Goal: Communication & Community: Answer question/provide support

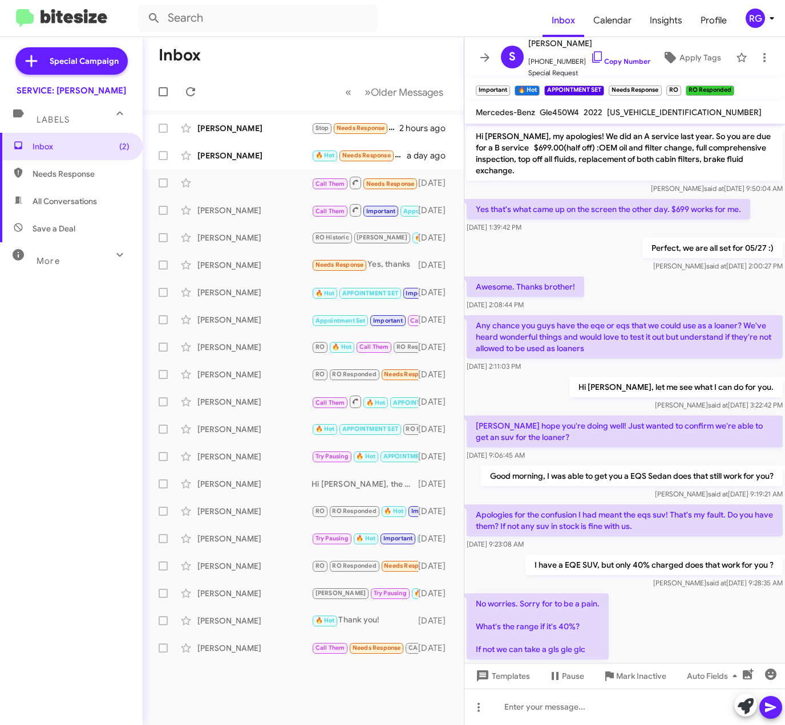
scroll to position [395, 0]
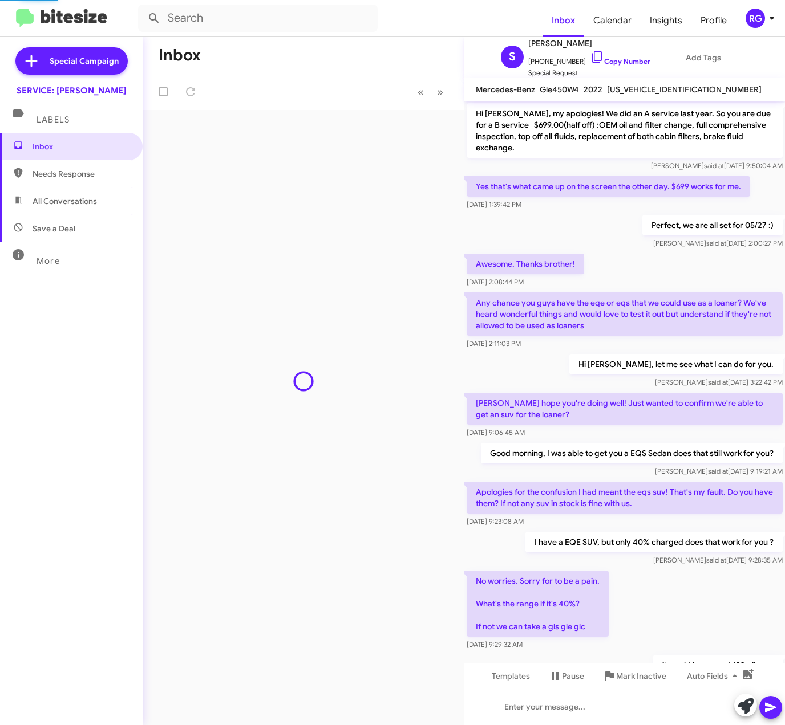
scroll to position [395, 0]
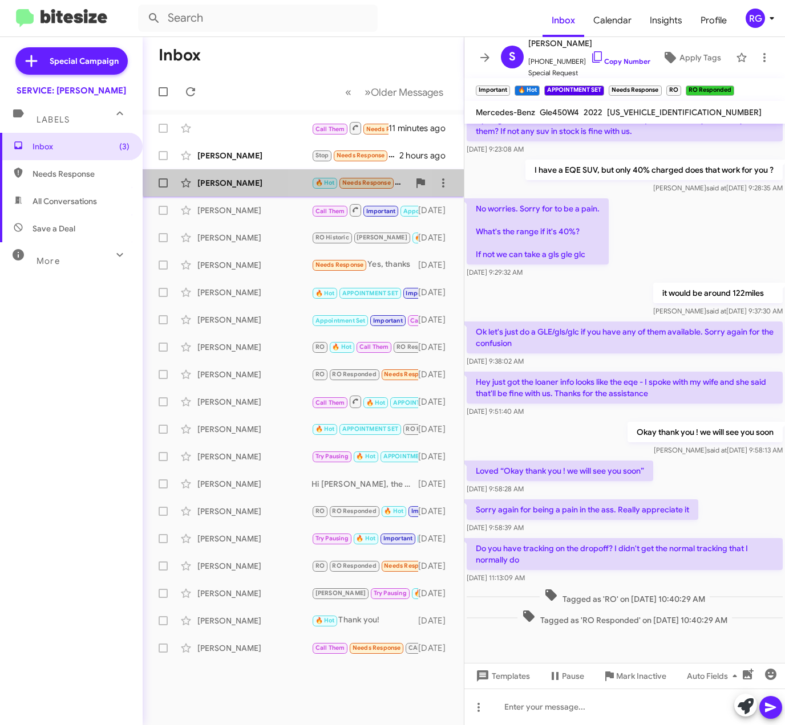
click at [322, 181] on span "🔥 Hot" at bounding box center [324, 182] width 19 height 7
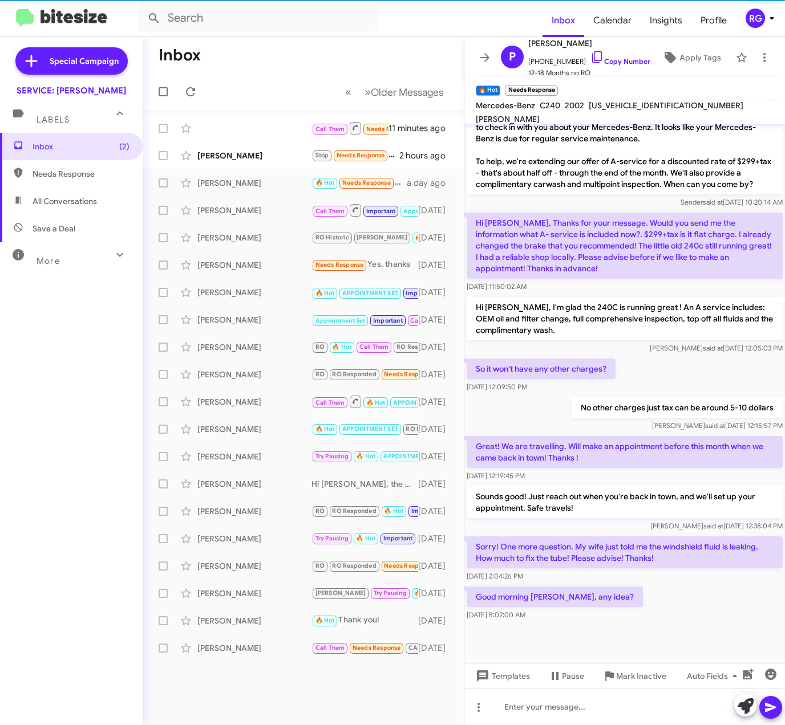
scroll to position [432, 0]
click at [570, 262] on p "Hi Omar, Thanks for your message. Would you send me the information what A- ser…" at bounding box center [624, 246] width 316 height 66
drag, startPoint x: 663, startPoint y: 564, endPoint x: 660, endPoint y: 578, distance: 14.0
click at [660, 578] on div "Sorry! One more question. My wife just told me the windshield fluid is leaking.…" at bounding box center [624, 560] width 316 height 46
click at [660, 578] on div "Sep 9, 2025, 2:04:26 PM" at bounding box center [624, 576] width 316 height 11
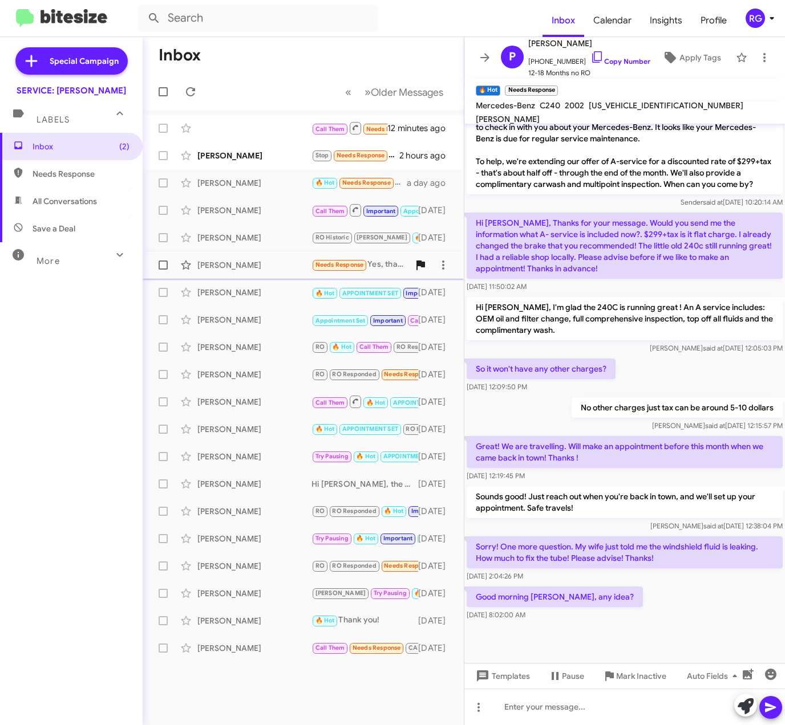
drag, startPoint x: 409, startPoint y: 274, endPoint x: 420, endPoint y: 261, distance: 16.2
drag, startPoint x: 420, startPoint y: 261, endPoint x: 746, endPoint y: 366, distance: 342.6
click at [746, 366] on div "So it won't have any other charges? Sep 9, 2025, 12:09:50 PM" at bounding box center [624, 375] width 320 height 39
drag, startPoint x: 741, startPoint y: 705, endPoint x: 736, endPoint y: 709, distance: 7.0
click at [736, 709] on button at bounding box center [745, 705] width 23 height 23
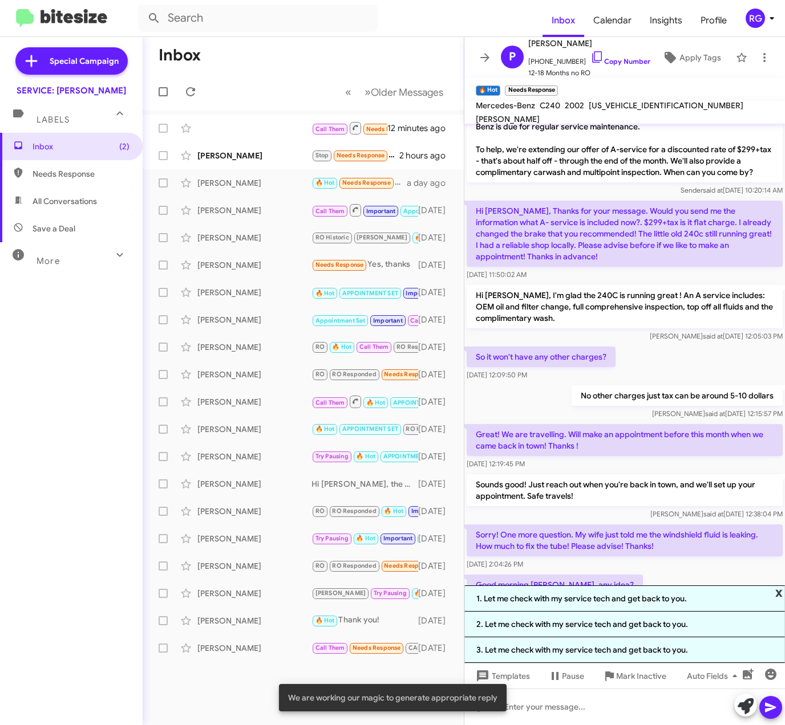
click at [781, 594] on span "x" at bounding box center [778, 593] width 7 height 14
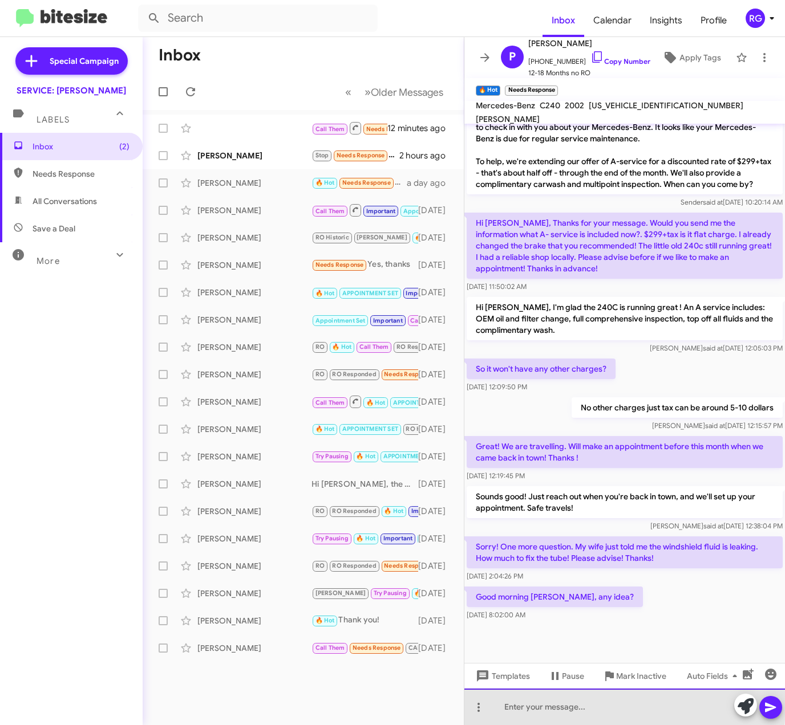
click at [580, 706] on div at bounding box center [624, 707] width 320 height 36
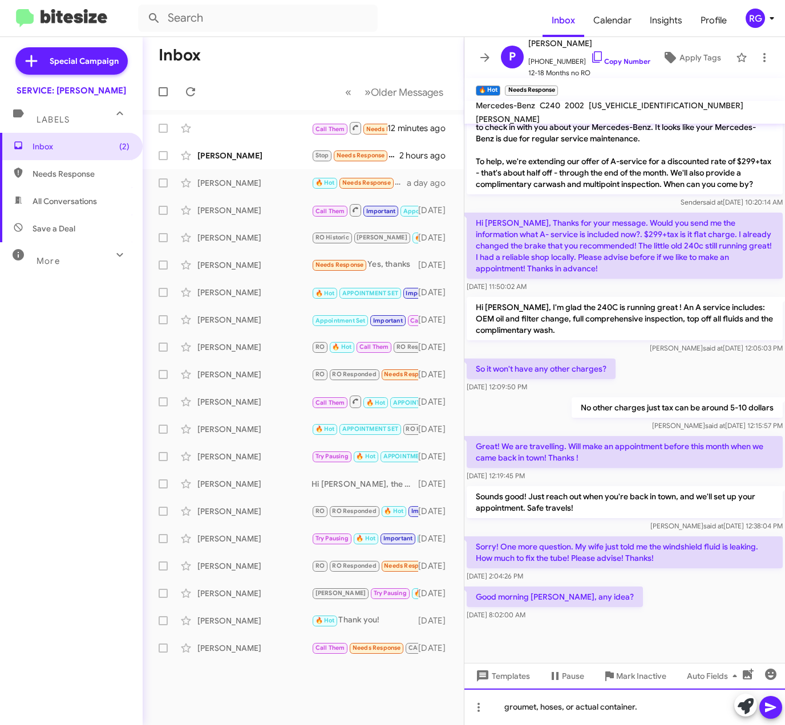
click at [520, 704] on div "groumet, hoses, or actual container." at bounding box center [624, 707] width 320 height 36
click at [491, 698] on div "gromet, hoses, or actual container." at bounding box center [624, 707] width 320 height 36
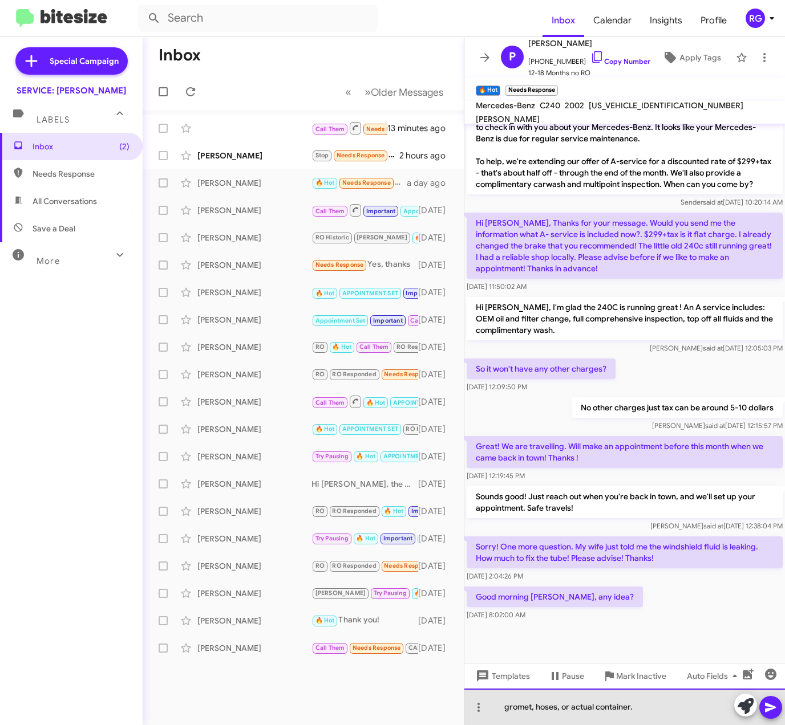
click at [509, 709] on div "gromet, hoses, or actual container." at bounding box center [624, 707] width 320 height 36
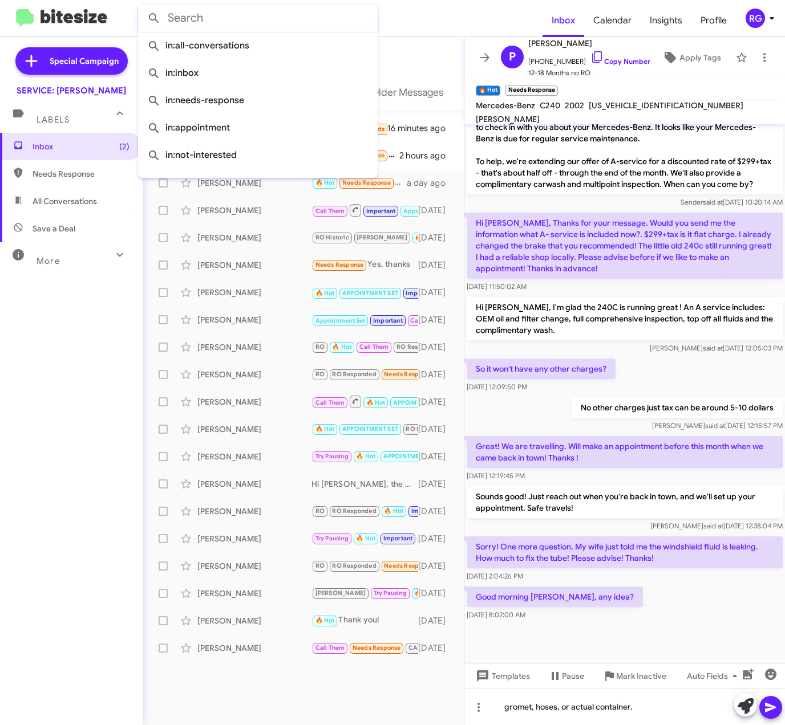
drag, startPoint x: 327, startPoint y: 29, endPoint x: 322, endPoint y: 35, distance: 8.6
click at [327, 30] on input "text" at bounding box center [257, 18] width 239 height 27
paste input "(415) 250-8486"
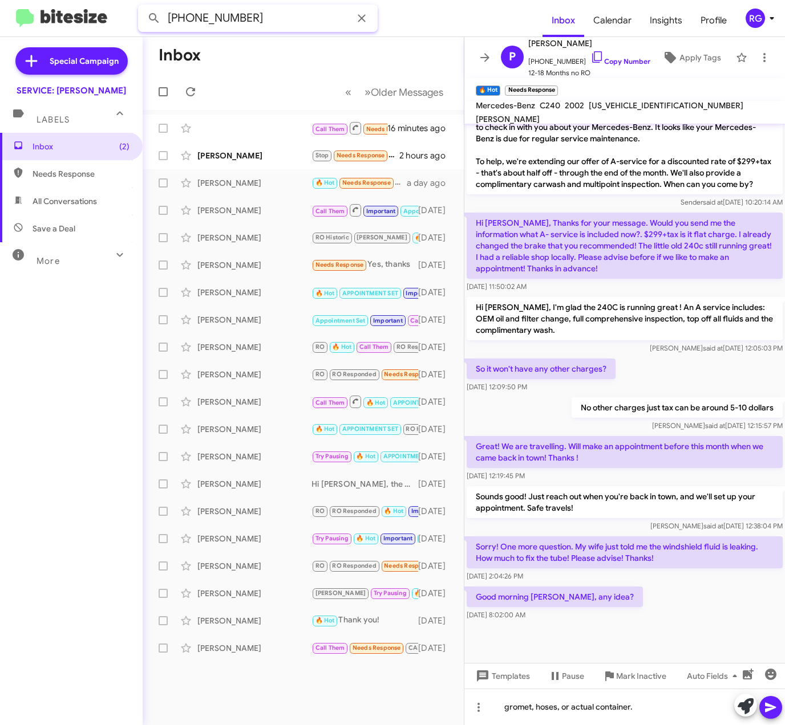
type input "(415) 250-8486"
click at [639, 704] on div "gromet, hoses, or actual container." at bounding box center [624, 707] width 320 height 36
click at [493, 698] on div "gromet, hoses, or actual container." at bounding box center [624, 707] width 320 height 36
click at [26, 288] on div "Inbox (2) Needs Response All Conversations Save a Deal More Important 🔥 Hot App…" at bounding box center [71, 350] width 143 height 435
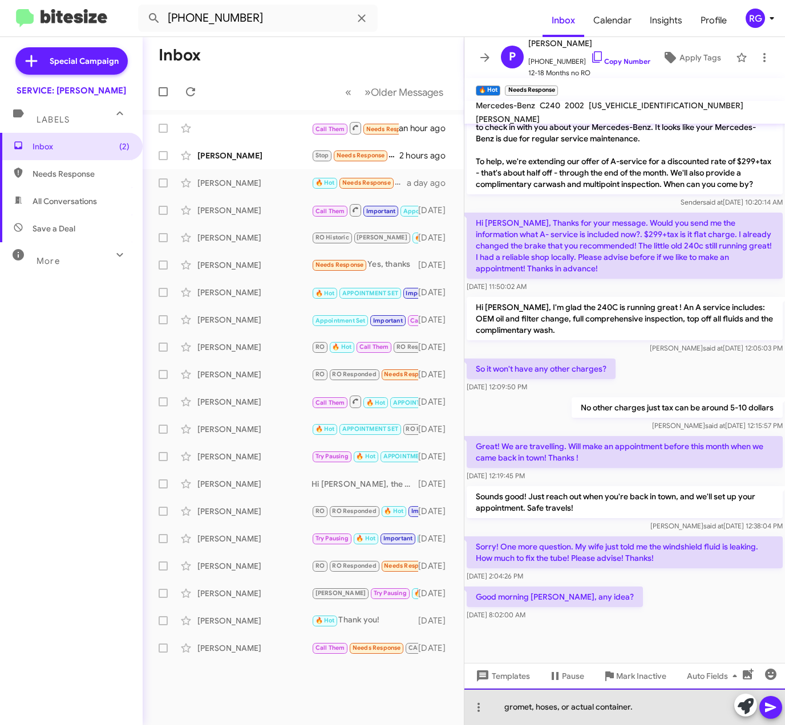
drag, startPoint x: 655, startPoint y: 708, endPoint x: 495, endPoint y: 702, distance: 159.2
click at [495, 702] on div "gromet, hoses, or actual container." at bounding box center [624, 707] width 320 height 36
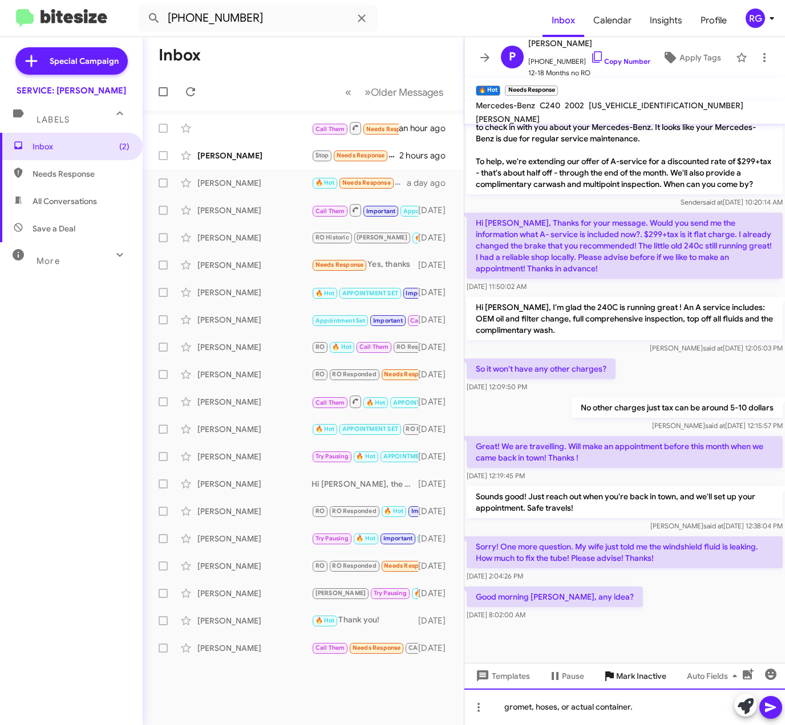
copy div "gromet, hoses, or actual container."
click at [619, 604] on div "Good morning Omar, any idea? Sep 14, 2025, 8:02:00 AM" at bounding box center [624, 603] width 320 height 39
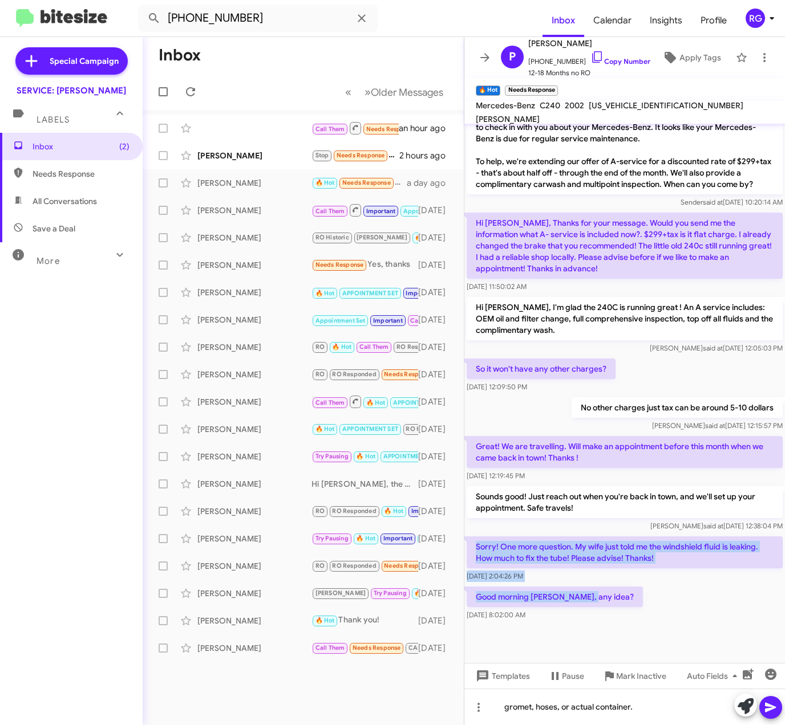
drag, startPoint x: 594, startPoint y: 590, endPoint x: 470, endPoint y: 534, distance: 136.0
click at [470, 534] on div "Hi Parrish, this is Omar Ibrahimi, Manager at Mercedes Benz of Marin. Thanks fo…" at bounding box center [624, 163] width 320 height 919
copy div "Sorry! One more question. My wife just told me the windshield fluid is leaking.…"
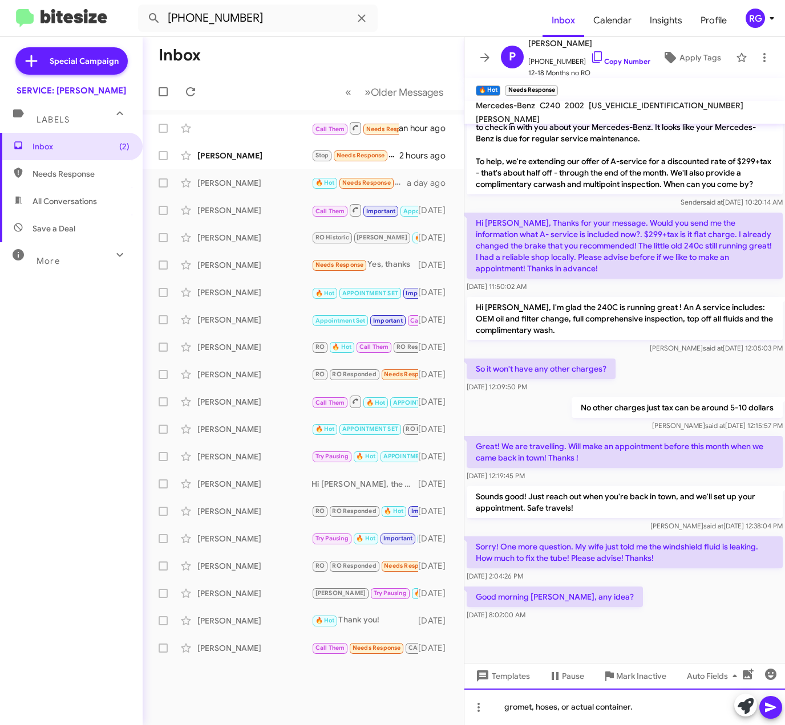
click at [632, 718] on div "gromet, hoses, or actual container." at bounding box center [624, 707] width 320 height 36
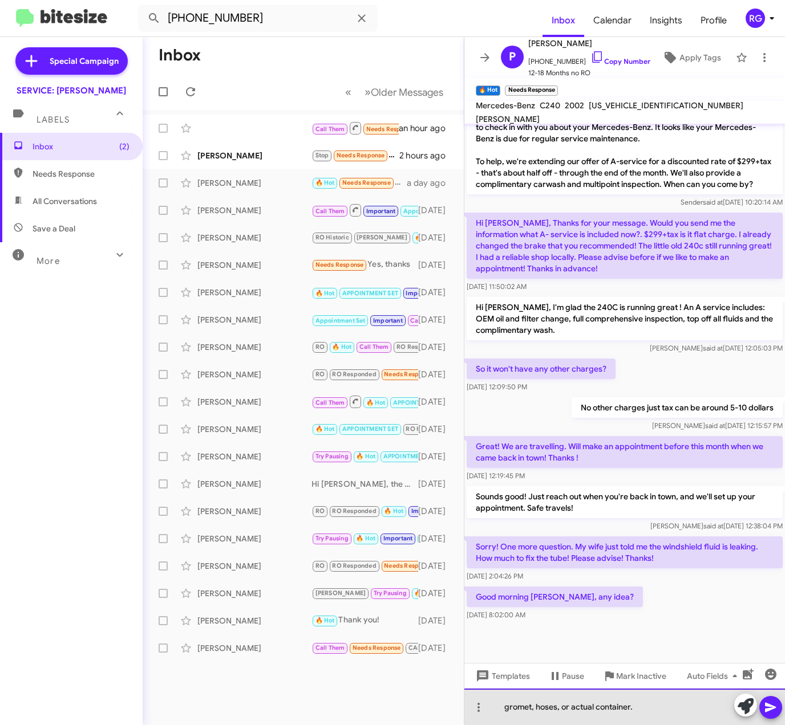
click at [632, 718] on div "gromet, hoses, or actual container." at bounding box center [624, 707] width 320 height 36
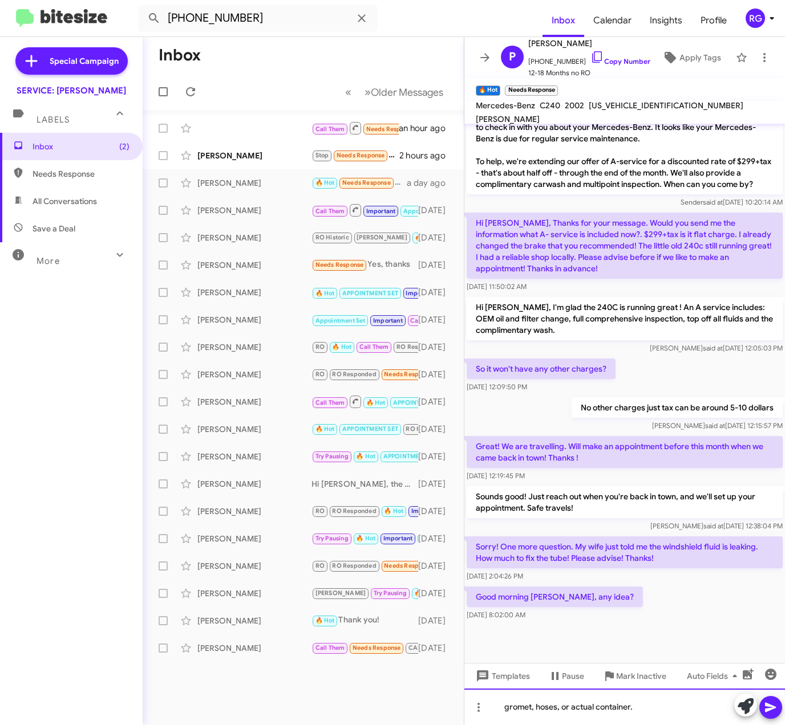
copy div "gromet, hoses, or actual container."
click at [114, 377] on div "Inbox (2) Needs Response All Conversations Save a Deal More Important 🔥 Hot App…" at bounding box center [71, 350] width 143 height 435
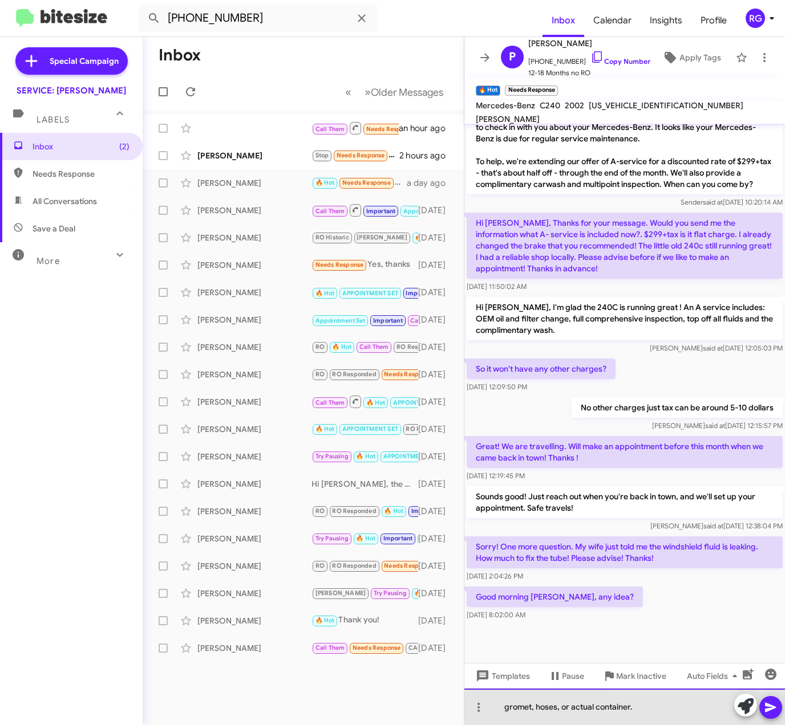
drag, startPoint x: 647, startPoint y: 712, endPoint x: 291, endPoint y: 714, distance: 355.8
click at [286, 717] on div "Inbox « Previous » Next Older Messages Call Them Needs Response Appointment Set…" at bounding box center [464, 381] width 642 height 688
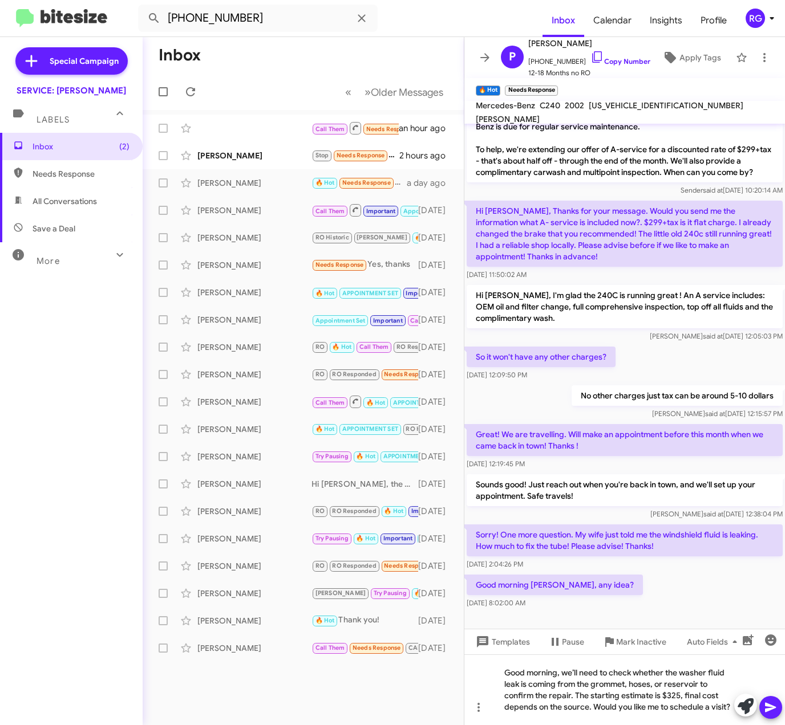
click at [773, 704] on icon at bounding box center [770, 708] width 14 height 14
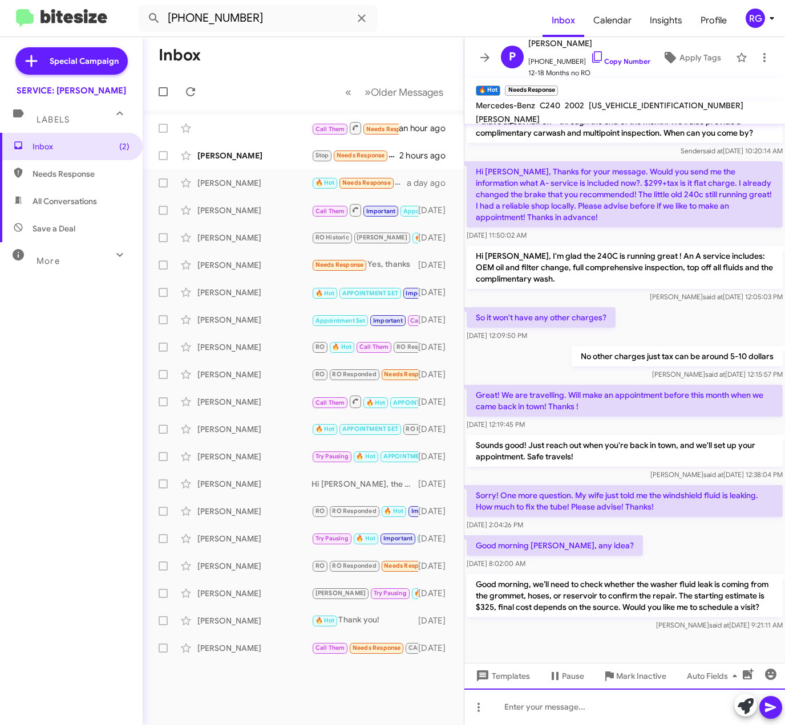
scroll to position [507, 0]
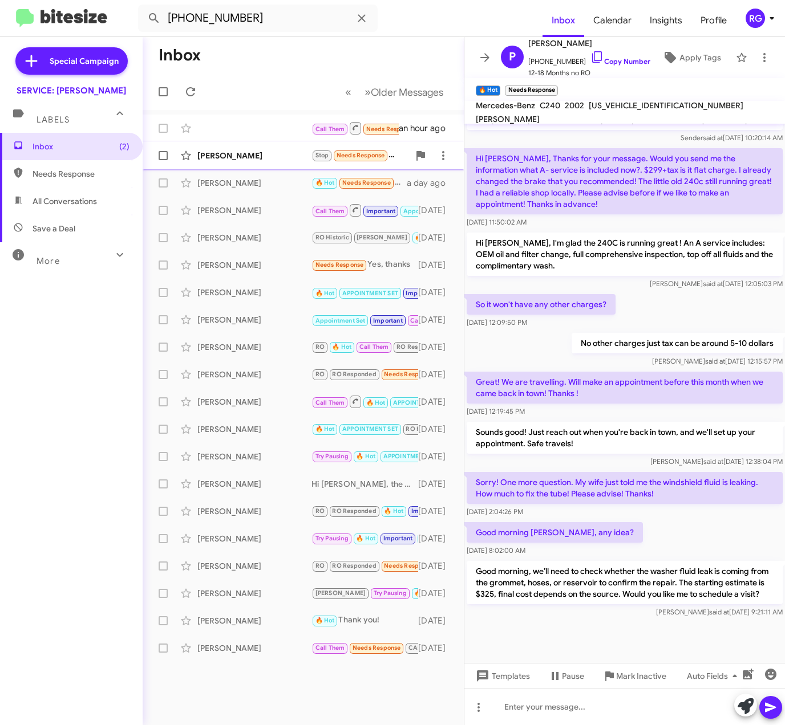
click at [203, 142] on span "Sachin Sabhlok Stop Needs Response Hi Omar...they said I could be picked up fro…" at bounding box center [303, 155] width 321 height 27
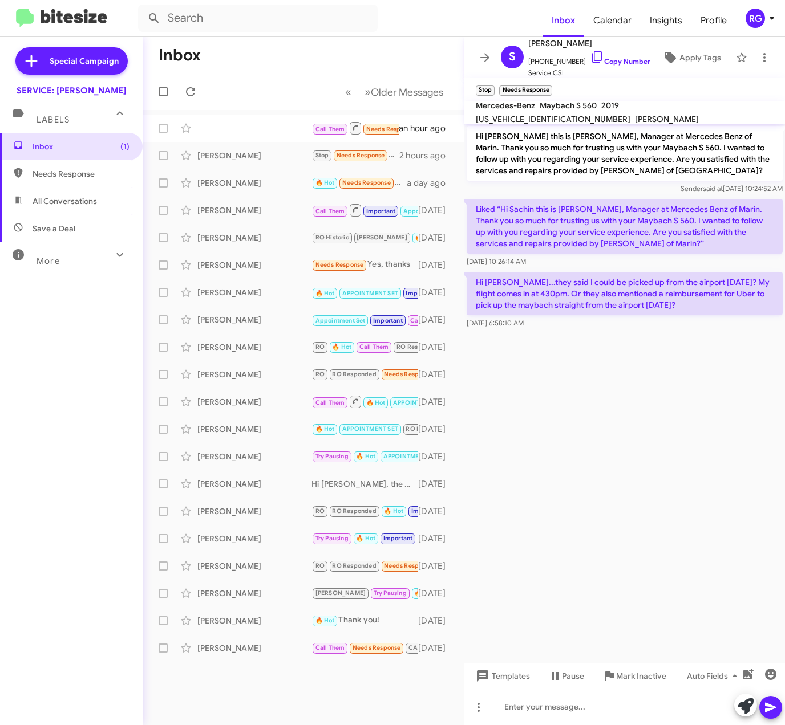
click at [632, 112] on div "[US_VEHICLE_IDENTIFICATION_NUMBER]" at bounding box center [552, 119] width 159 height 14
click at [673, 115] on div "Mercedes-Benz Maybach S 560 2019 WDDUX8GB1KA453050 LILIANA Y. GRIFFIS" at bounding box center [624, 112] width 302 height 27
copy span "[US_VEHICLE_IDENTIFICATION_NUMBER]"
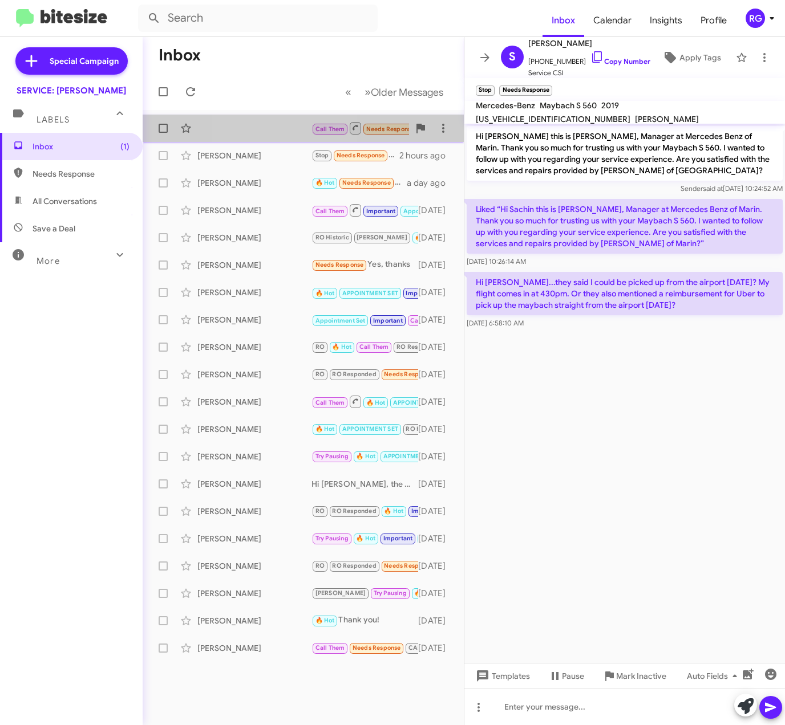
click at [262, 132] on div "Call Them Needs Response Appointment Set RO RO Responded Inbound Call an hour a…" at bounding box center [303, 128] width 303 height 23
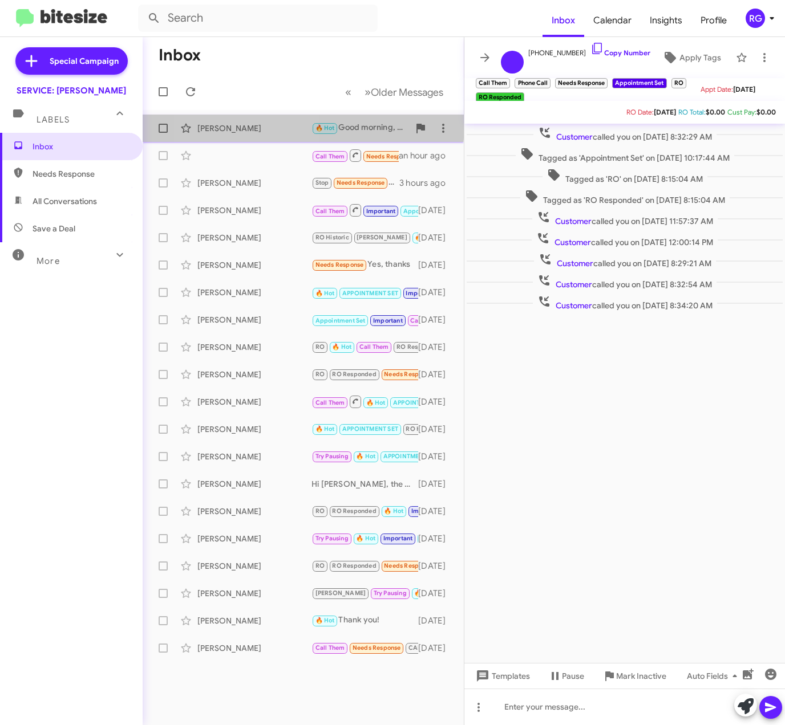
click at [246, 123] on div "[PERSON_NAME]" at bounding box center [254, 128] width 114 height 11
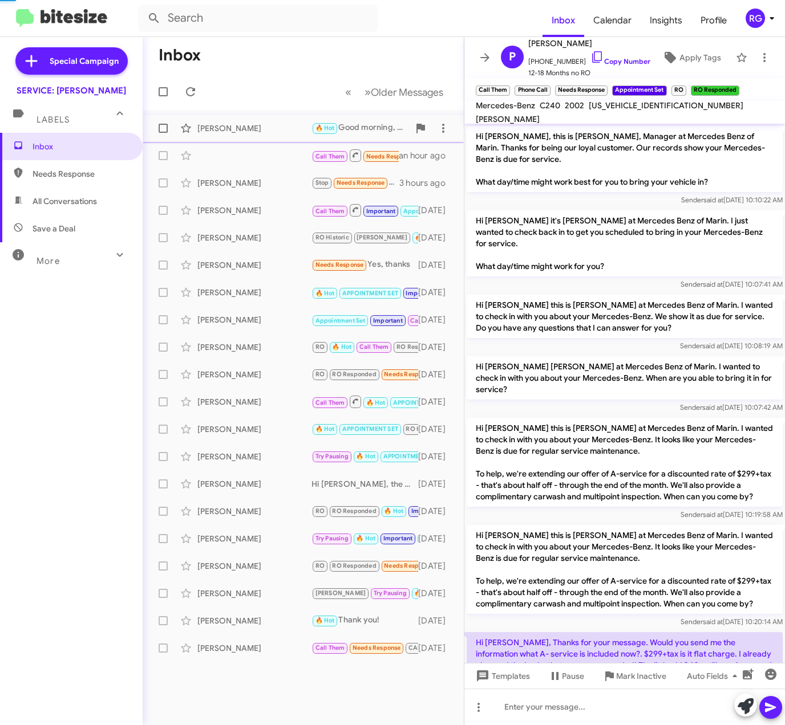
scroll to position [507, 0]
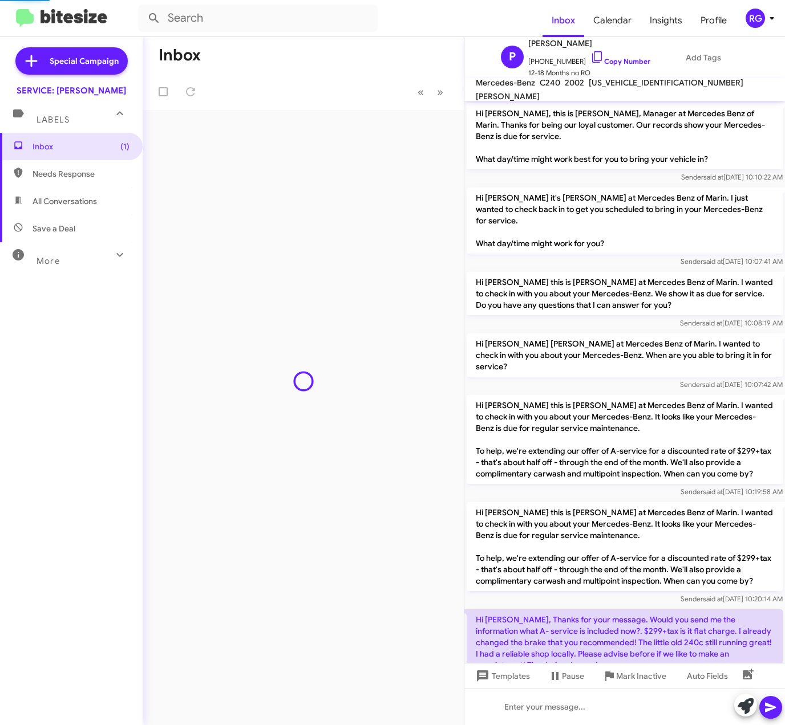
scroll to position [484, 0]
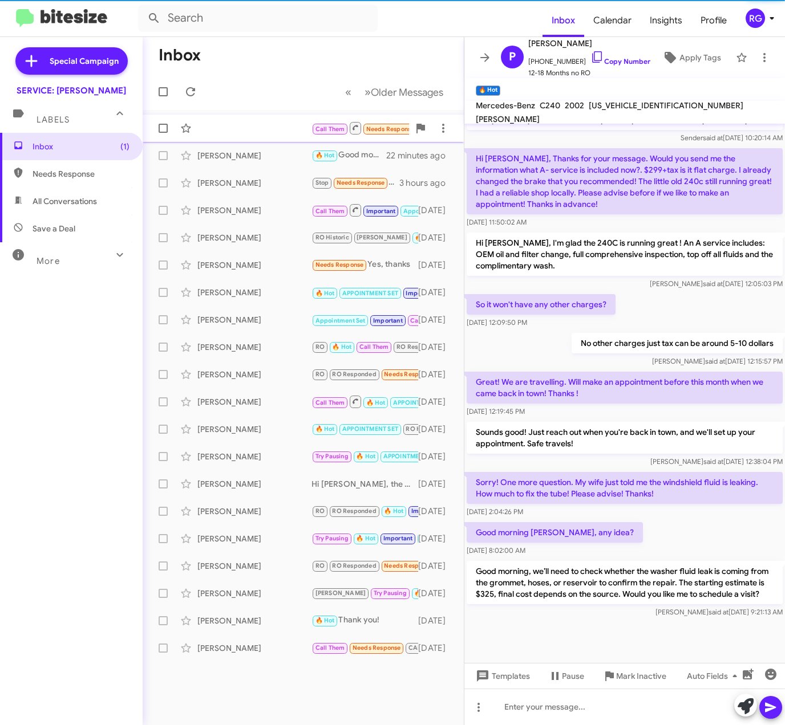
click at [296, 135] on div "Call Them Needs Response Appointment Set RO RO Responded Inbound Call 3 minutes…" at bounding box center [303, 128] width 303 height 23
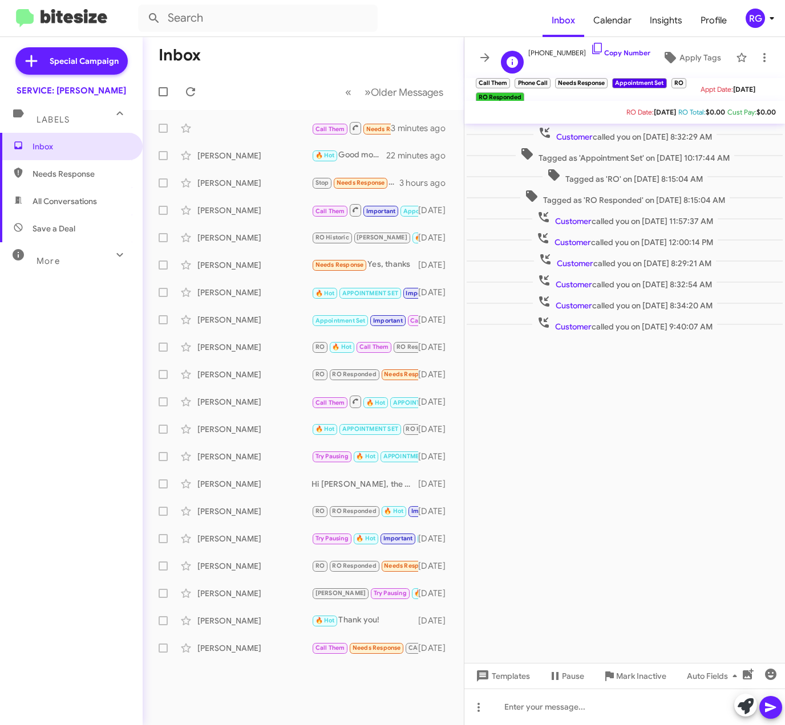
click at [596, 44] on span "+14154574918 Copy Number" at bounding box center [589, 50] width 122 height 17
click at [594, 50] on link "Copy Number" at bounding box center [620, 52] width 60 height 9
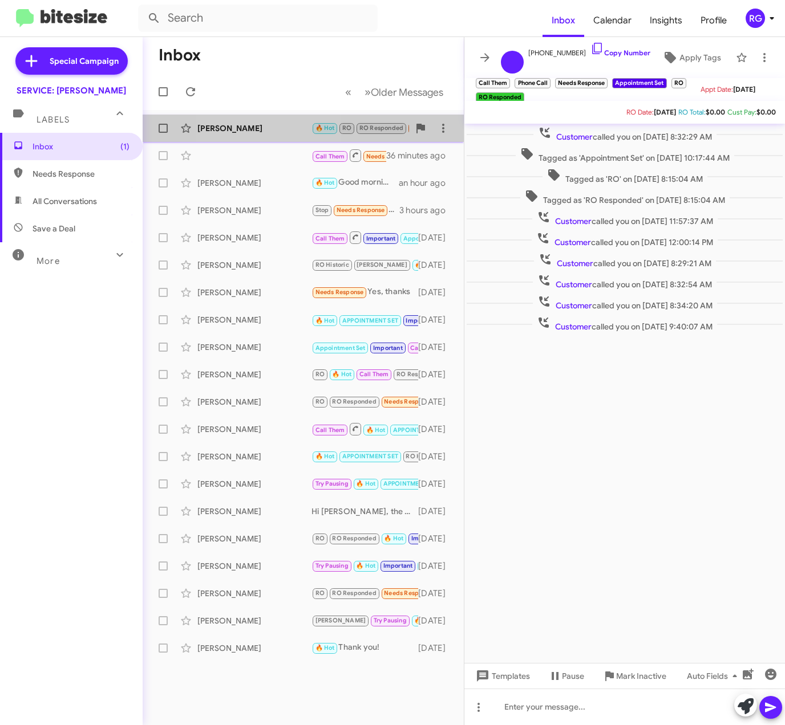
click at [258, 123] on div "Laurie Nierenberg" at bounding box center [254, 128] width 114 height 11
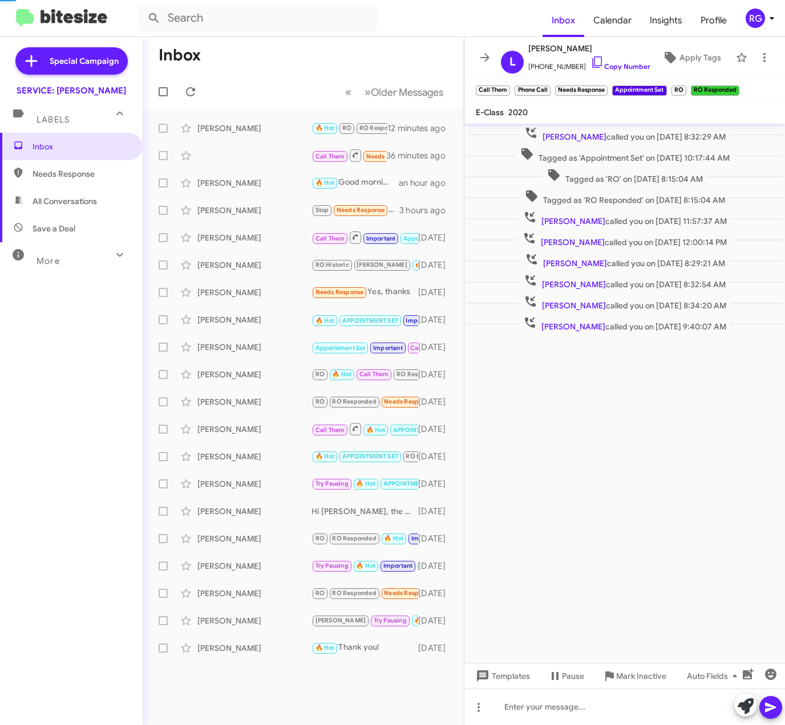
scroll to position [328, 0]
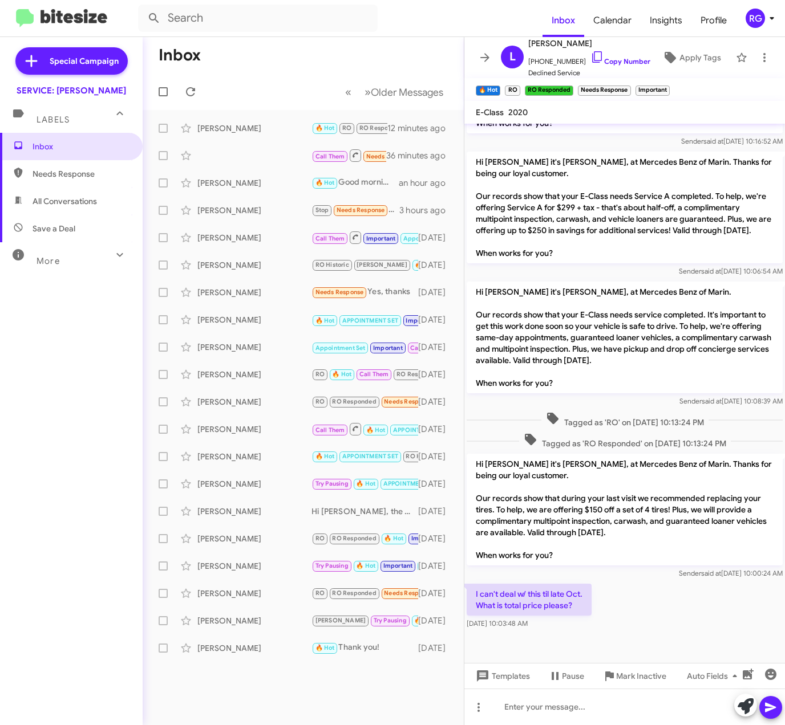
click at [734, 710] on div at bounding box center [758, 706] width 48 height 25
click at [744, 708] on icon at bounding box center [745, 706] width 16 height 16
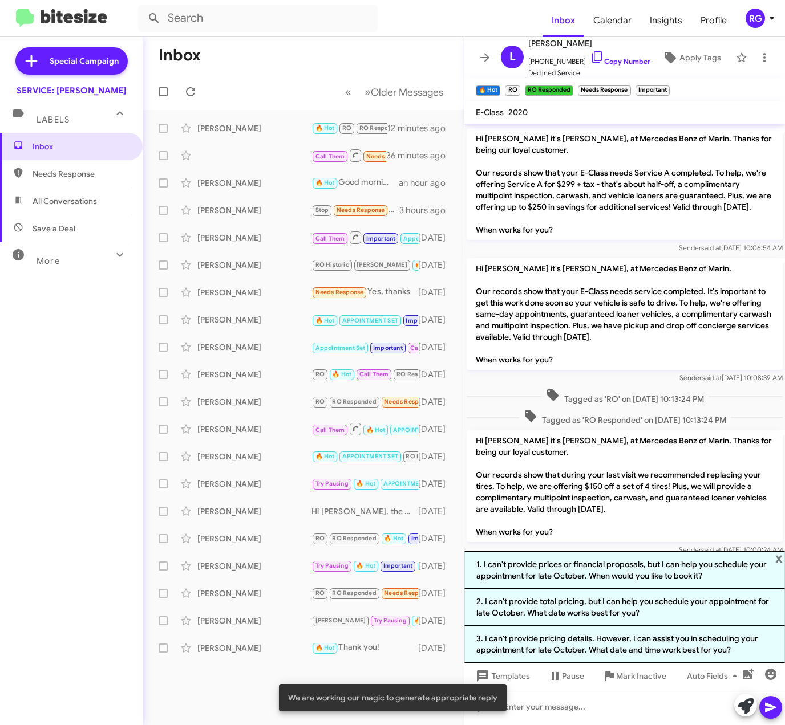
click at [781, 560] on span "x" at bounding box center [778, 558] width 7 height 14
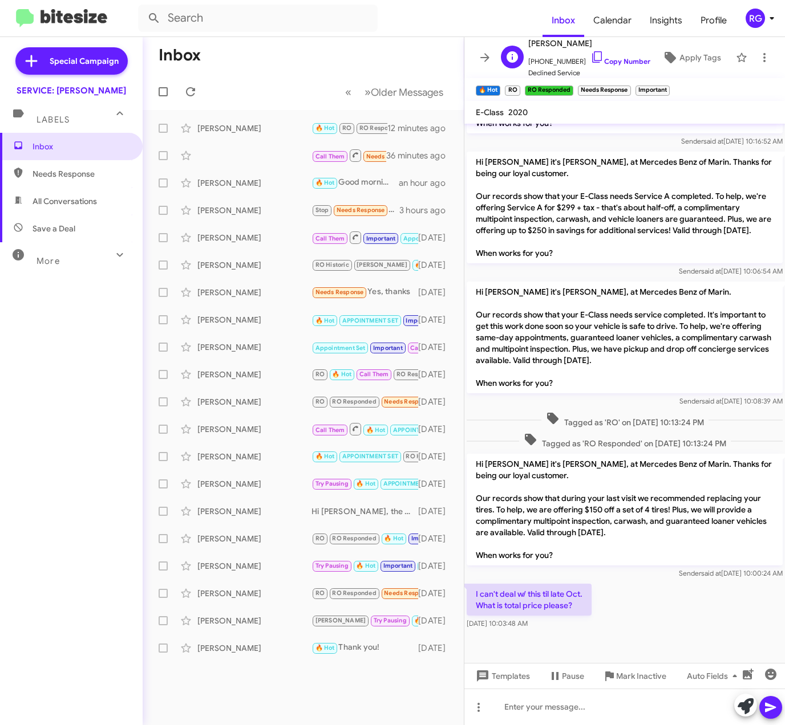
click at [596, 54] on span "+14157106900 Copy Number" at bounding box center [589, 58] width 122 height 17
click at [596, 51] on div "Laurie Nierenberg +14157106900 Copy Number Declined Service" at bounding box center [589, 57] width 122 height 42
drag, startPoint x: 596, startPoint y: 51, endPoint x: 594, endPoint y: 58, distance: 7.6
click at [594, 58] on link "Copy Number" at bounding box center [620, 61] width 60 height 9
copy div "+14157106900 C"
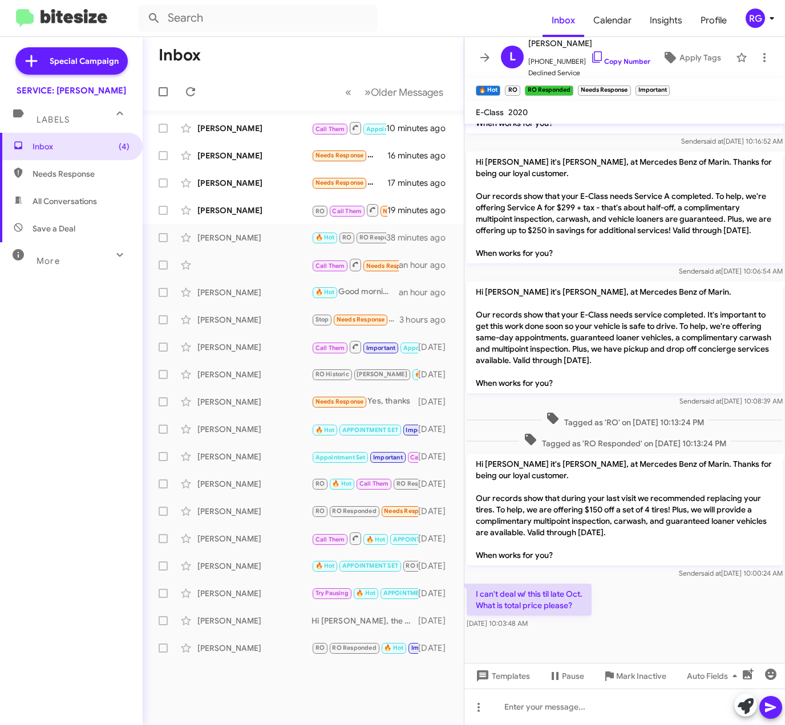
scroll to position [328, 0]
click at [233, 213] on div "[PERSON_NAME]" at bounding box center [254, 210] width 114 height 11
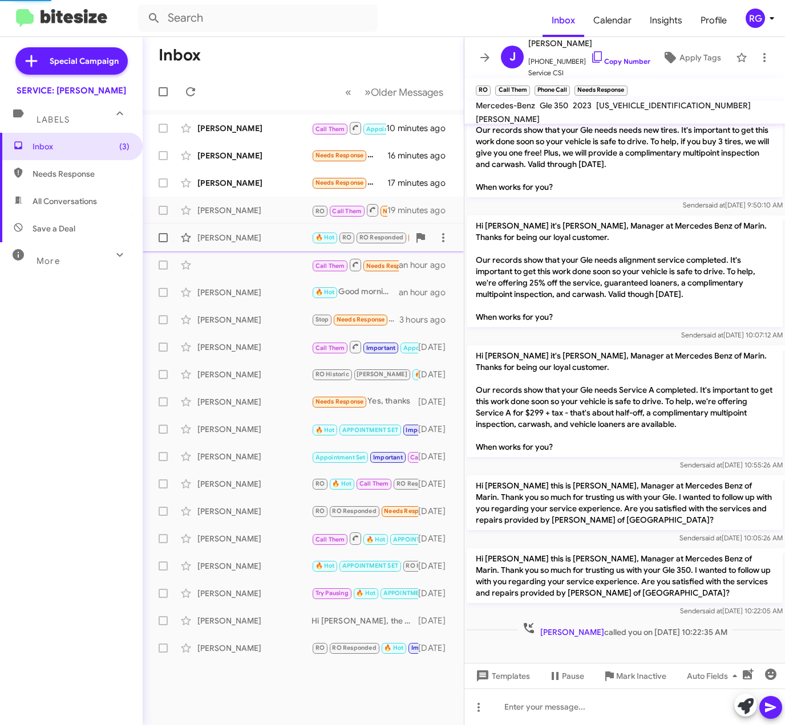
scroll to position [192, 0]
click at [628, 111] on span "[US_VEHICLE_IDENTIFICATION_NUMBER]" at bounding box center [673, 105] width 155 height 10
click at [627, 111] on span "[US_VEHICLE_IDENTIFICATION_NUMBER]" at bounding box center [673, 105] width 155 height 10
copy span "[US_VEHICLE_IDENTIFICATION_NUMBER]"
click at [48, 438] on div "Inbox (3) Needs Response All Conversations Save a Deal More Important 🔥 Hot App…" at bounding box center [71, 350] width 143 height 435
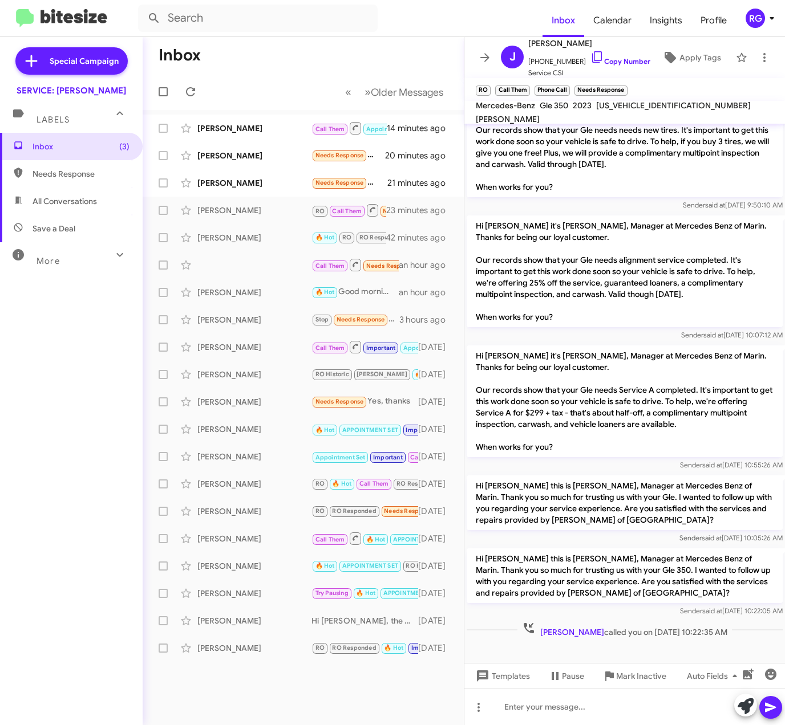
click at [646, 119] on mat-toolbar "Mercedes-Benz Gle 350 2023 4JGFB4KEXPA870083 DONALD R. MURPHY" at bounding box center [624, 112] width 320 height 23
click at [647, 111] on span "[US_VEHICLE_IDENTIFICATION_NUMBER]" at bounding box center [673, 105] width 155 height 10
click at [652, 110] on span "[US_VEHICLE_IDENTIFICATION_NUMBER]" at bounding box center [673, 105] width 155 height 10
click at [666, 104] on mat-toolbar "Mercedes-Benz Gle 350 2023 4JGFB4KEXPA870083 DONALD R. MURPHY" at bounding box center [624, 112] width 320 height 23
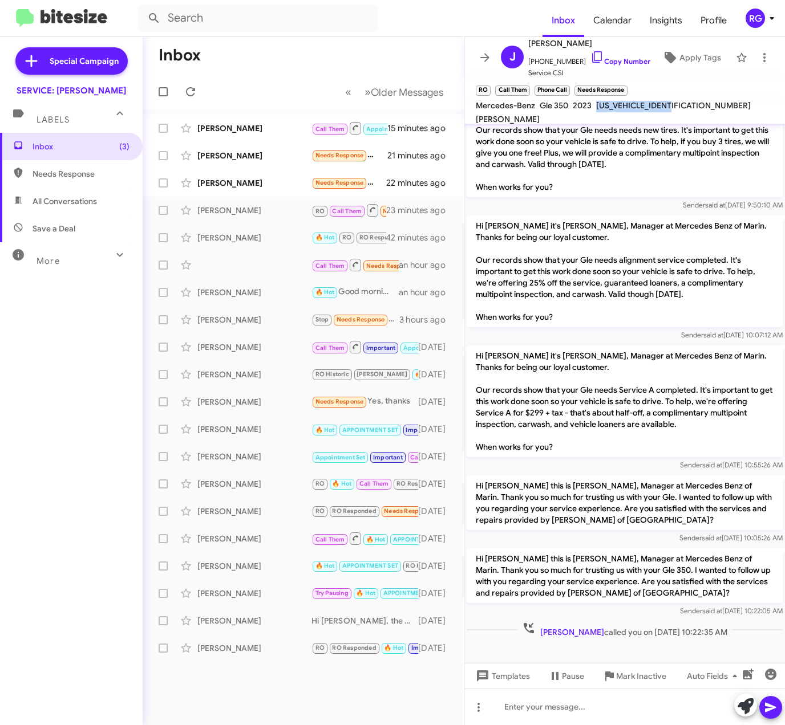
copy span "[US_VEHICLE_IDENTIFICATION_NUMBER]"
click at [49, 304] on div "Inbox (3) Needs Response All Conversations Save a Deal More Important 🔥 Hot App…" at bounding box center [71, 350] width 143 height 435
click at [629, 105] on div "[US_VEHICLE_IDENTIFICATION_NUMBER]" at bounding box center [673, 106] width 159 height 14
copy span "[US_VEHICLE_IDENTIFICATION_NUMBER]"
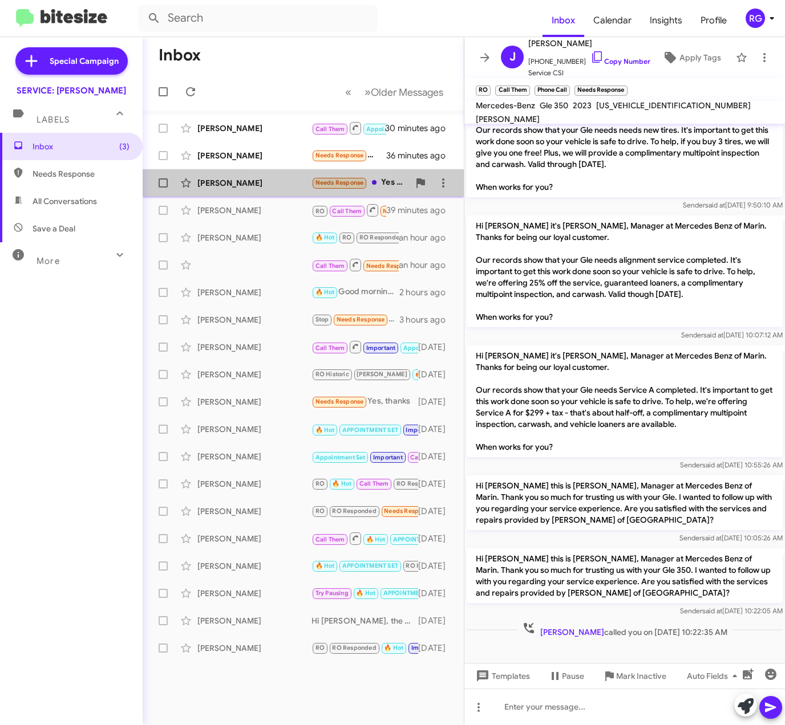
click at [282, 182] on div "[PERSON_NAME]" at bounding box center [254, 182] width 114 height 11
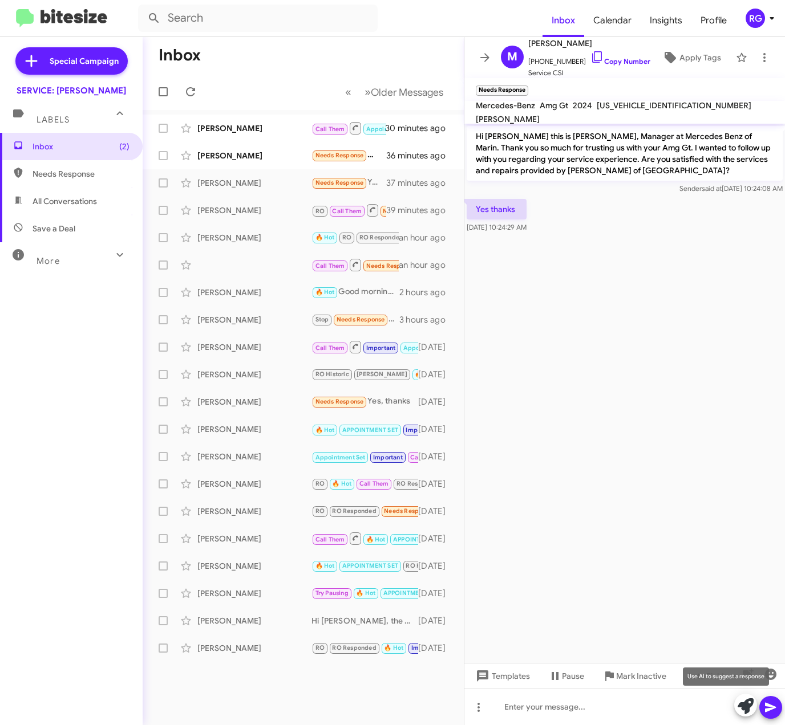
click at [740, 705] on icon at bounding box center [745, 706] width 16 height 16
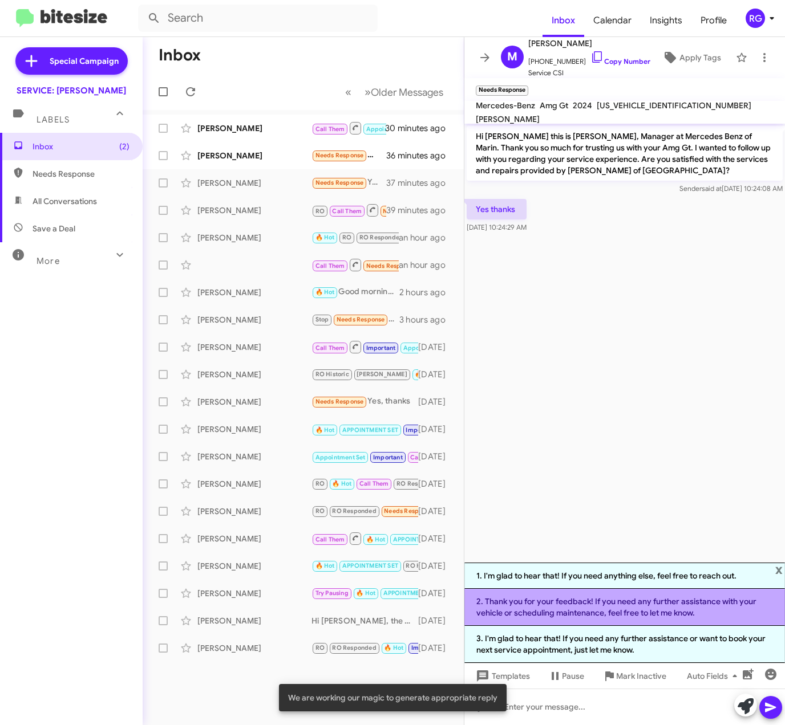
click at [607, 611] on li "2. Thank you for your feedback! If you need any further assistance with your ve…" at bounding box center [624, 607] width 320 height 37
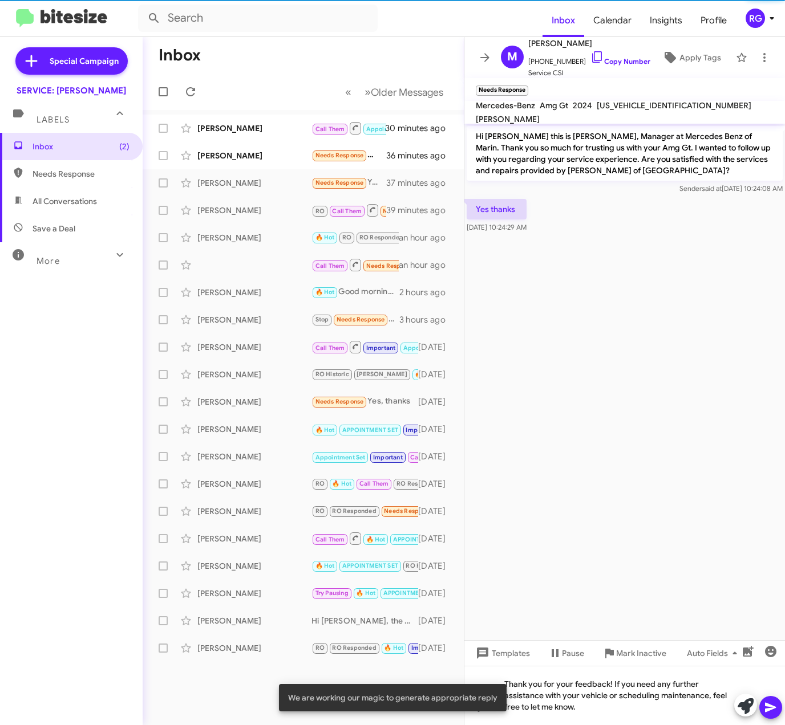
click at [781, 706] on button at bounding box center [770, 707] width 23 height 23
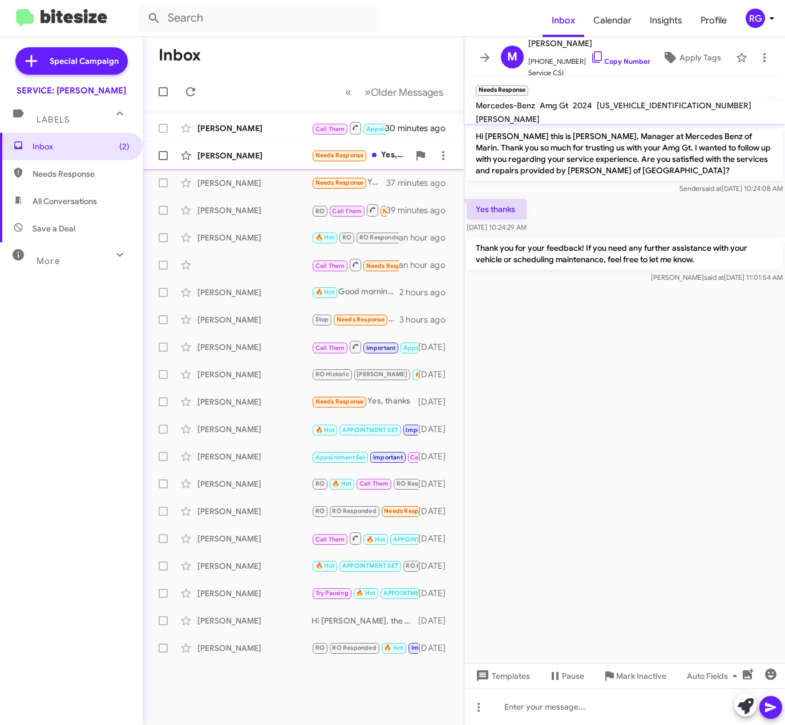
click at [263, 153] on div "[PERSON_NAME]" at bounding box center [254, 155] width 114 height 11
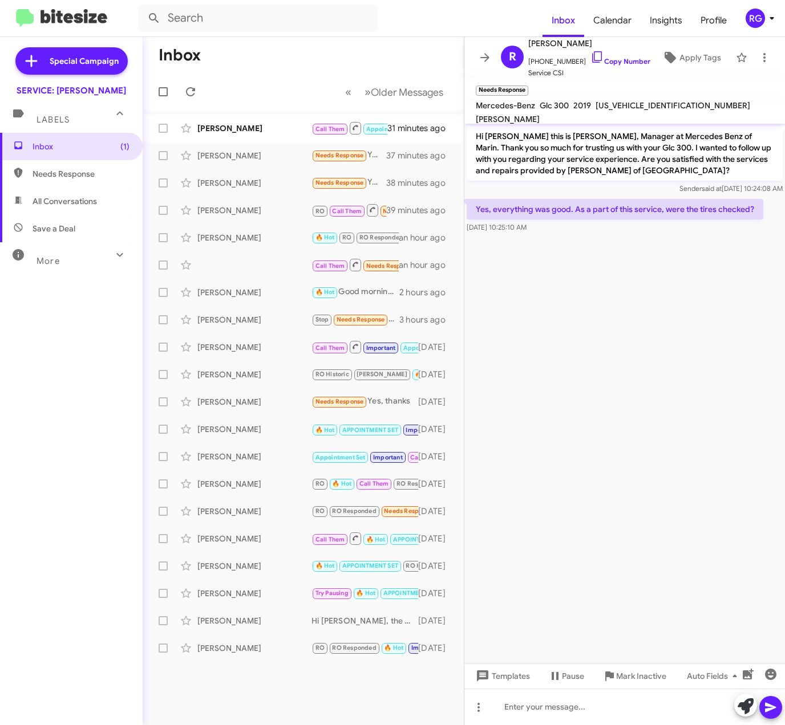
click at [628, 106] on div "[US_VEHICLE_IDENTIFICATION_NUMBER]" at bounding box center [672, 106] width 159 height 14
copy span "[US_VEHICLE_IDENTIFICATION_NUMBER]"
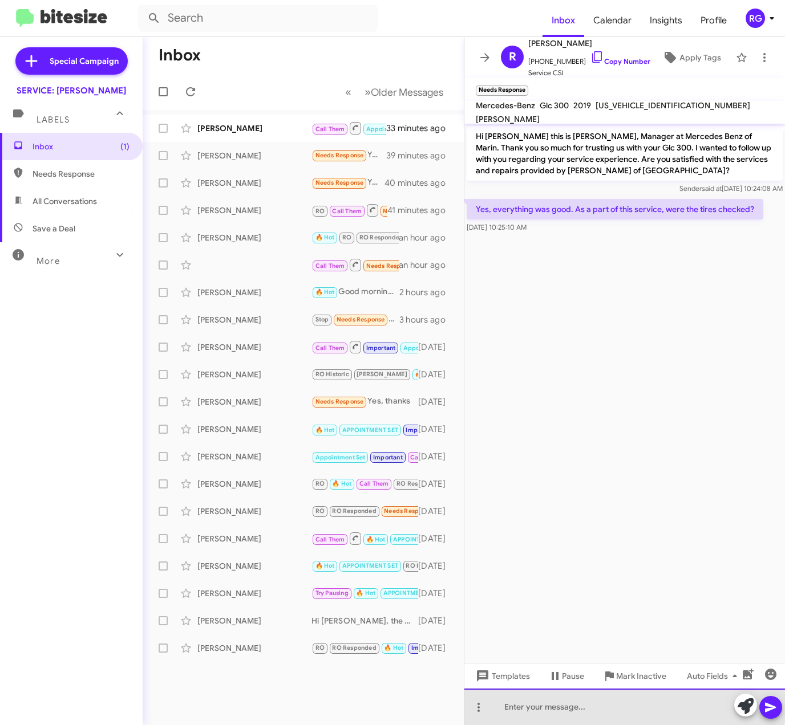
click at [605, 708] on div at bounding box center [624, 707] width 320 height 36
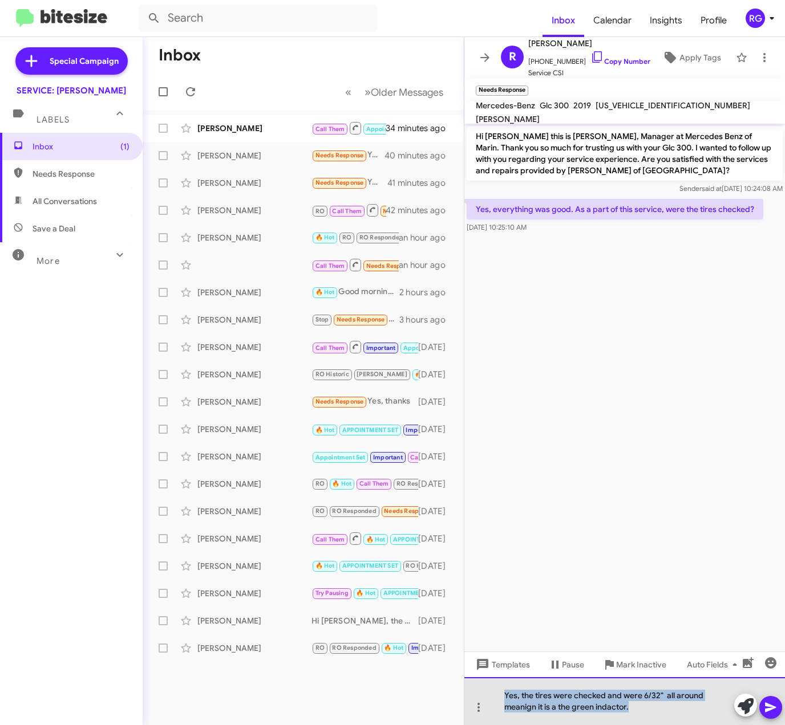
drag, startPoint x: 632, startPoint y: 708, endPoint x: 489, endPoint y: 677, distance: 145.7
click at [489, 677] on div "Yes, the tires were checked and were 6/32" all around meanign it is a the green…" at bounding box center [624, 701] width 320 height 48
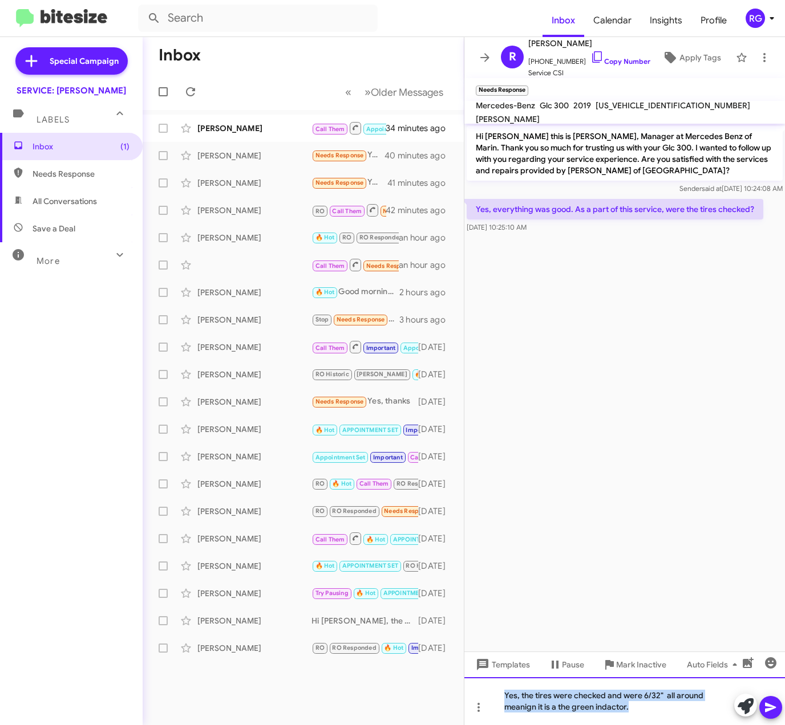
copy div "Yes, the tires were checked and were 6/32" all around meanign it is a the green…"
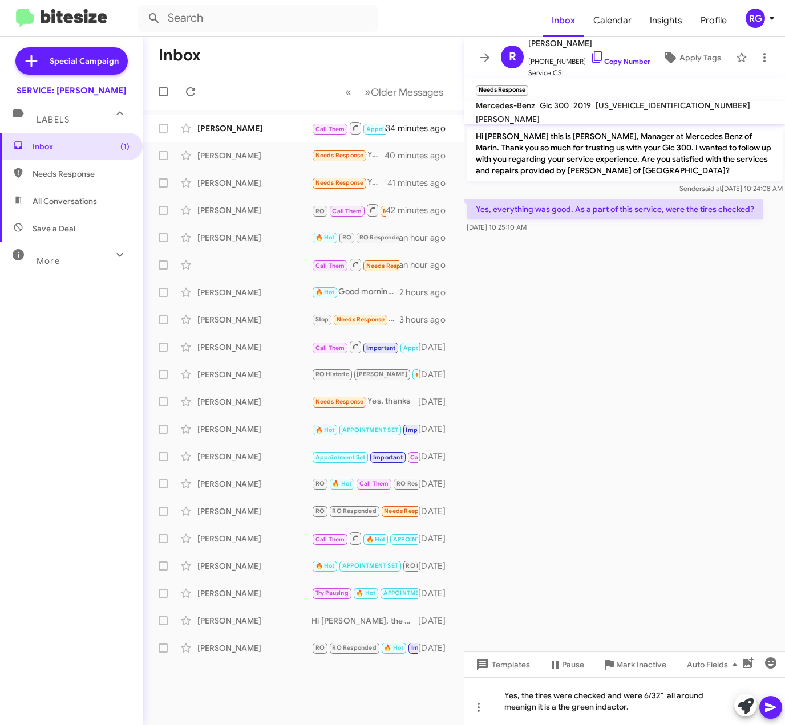
click at [616, 543] on cdk-virtual-scroll-viewport "Hi Ruth this is Omar Ibrahimi, Manager at Mercedes Benz of Marin. Thank you so …" at bounding box center [624, 388] width 320 height 528
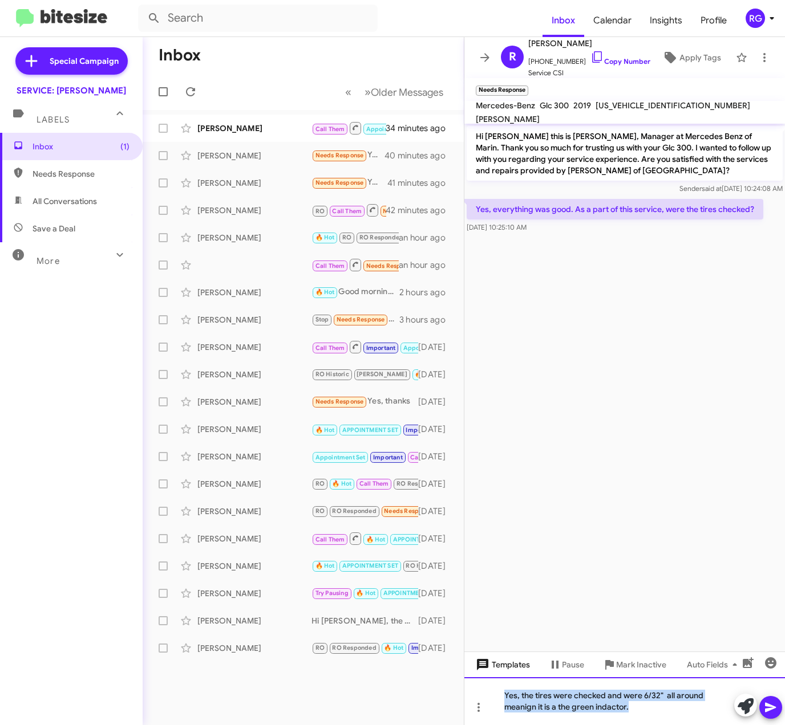
drag, startPoint x: 655, startPoint y: 710, endPoint x: 468, endPoint y: 671, distance: 191.7
click at [468, 671] on div "Hi Ruth this is Omar Ibrahimi, Manager at Mercedes Benz of Marin. Thank you so …" at bounding box center [624, 425] width 320 height 602
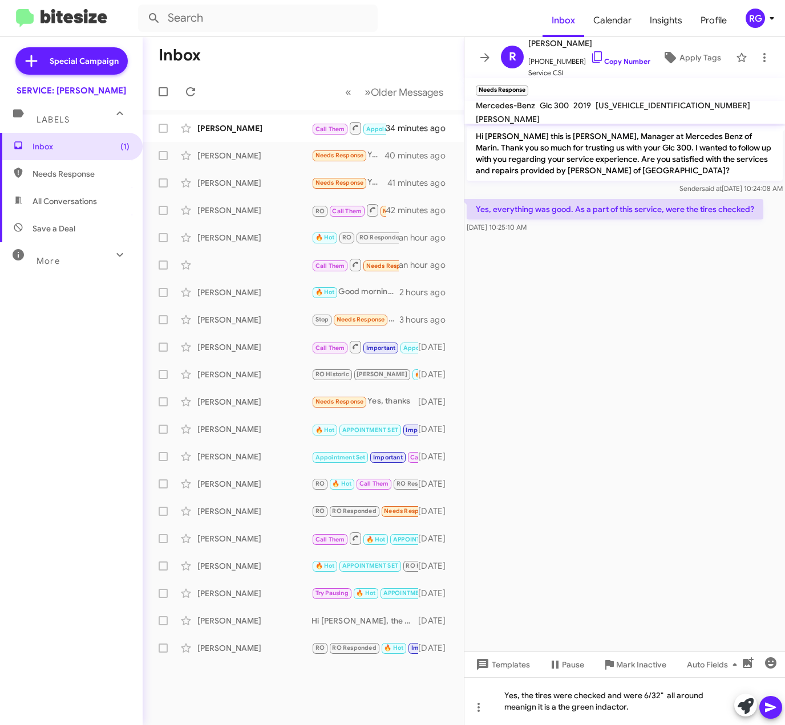
drag, startPoint x: 511, startPoint y: 708, endPoint x: 663, endPoint y: 491, distance: 263.7
click at [616, 360] on cdk-virtual-scroll-viewport "Hi Ruth this is Omar Ibrahimi, Manager at Mercedes Benz of Marin. Thank you so …" at bounding box center [624, 388] width 320 height 528
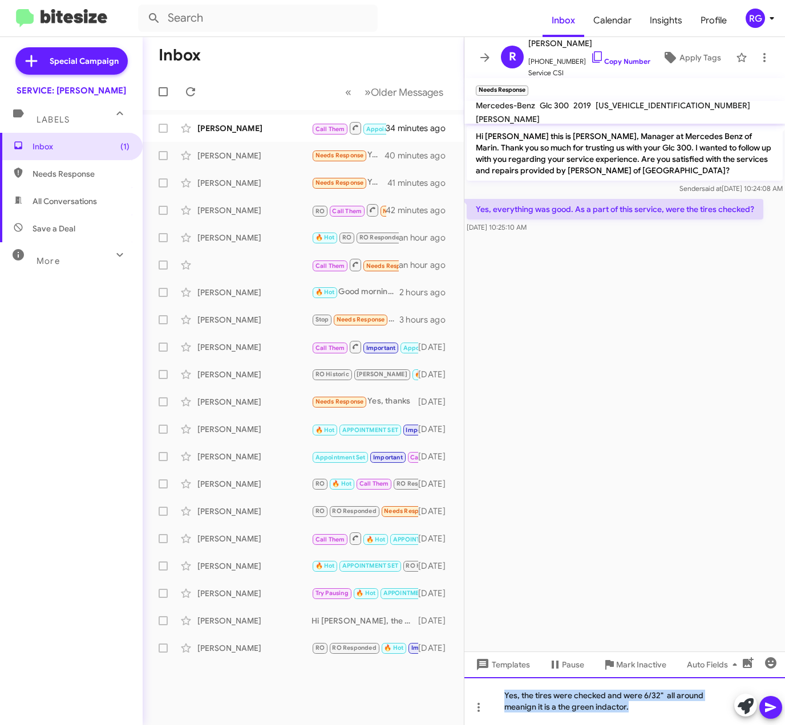
drag, startPoint x: 639, startPoint y: 705, endPoint x: 452, endPoint y: 694, distance: 187.9
click at [472, 697] on div "Yes, the tires were checked and were 6/32" all around meanign it is a the green…" at bounding box center [624, 701] width 320 height 48
copy div "Yes, the tires were checked and were 6/32" all around meanign it is a the green…"
click at [637, 703] on div "Yes, the tires were checked and were 6/32" all around meanign it is a the green…" at bounding box center [624, 701] width 320 height 48
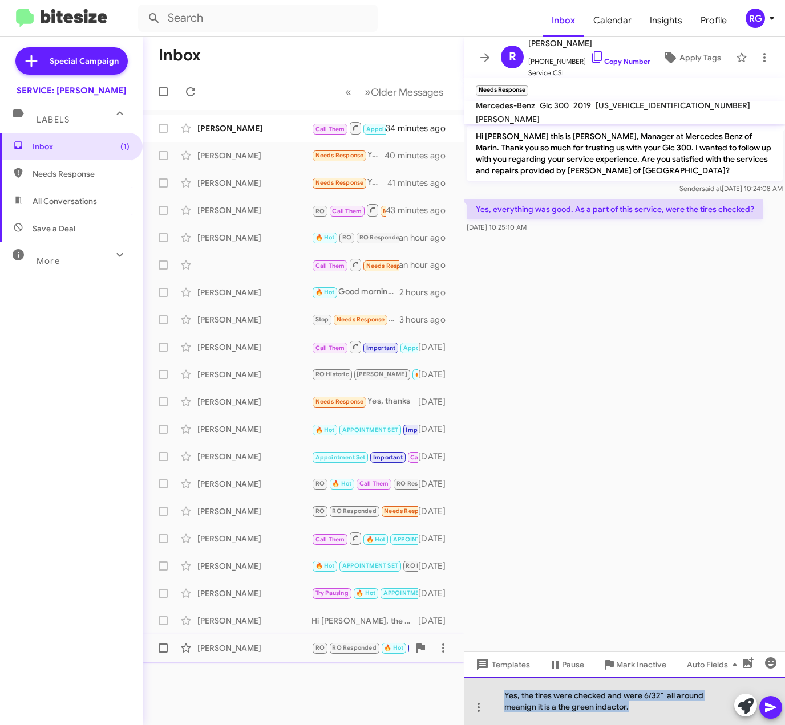
drag, startPoint x: 645, startPoint y: 704, endPoint x: 277, endPoint y: 645, distance: 372.9
click at [277, 645] on div "Inbox « Previous » Next Older Messages Sonia Bautista Call Them Appointment Set…" at bounding box center [464, 381] width 642 height 688
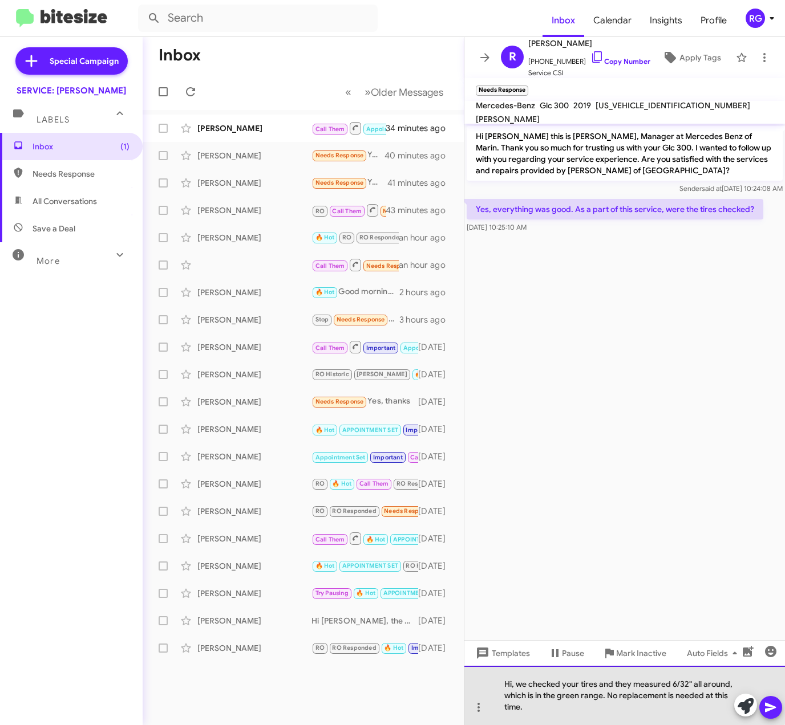
click at [600, 676] on div "Hi, we checked your tires and they measured 6/32" all around, which is in the g…" at bounding box center [624, 695] width 320 height 59
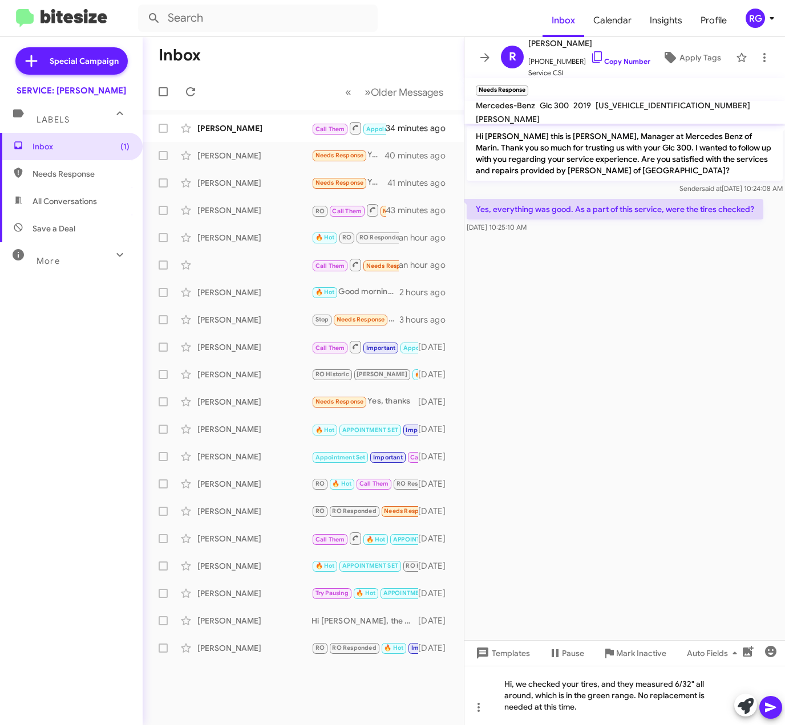
click at [765, 712] on icon at bounding box center [770, 708] width 14 height 14
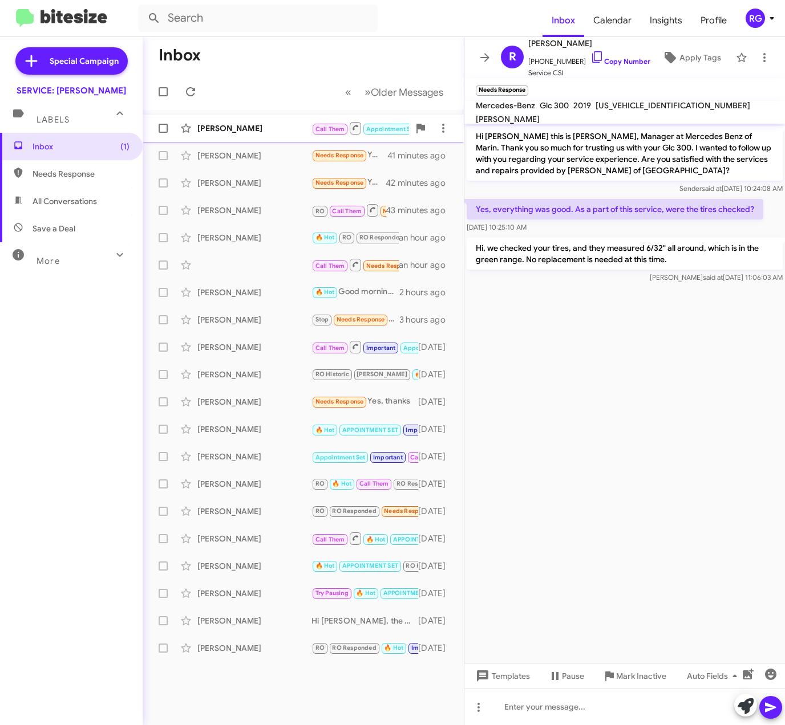
click at [245, 135] on div "Sonia Bautista Call Them Appointment Set RO Historic RO Responded Historic Need…" at bounding box center [303, 128] width 303 height 23
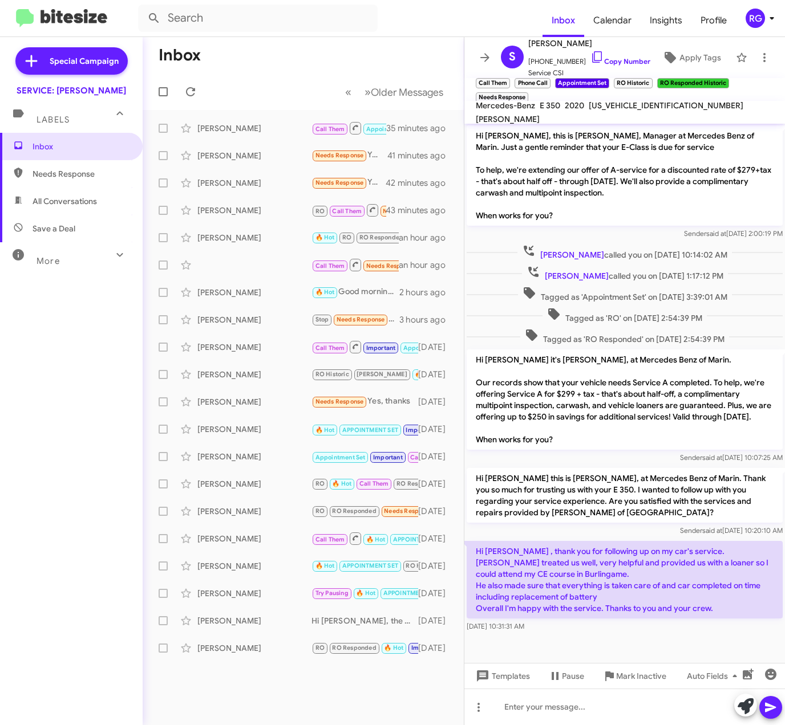
click at [100, 527] on div "Inbox Needs Response All Conversations Save a Deal More Important 🔥 Hot Appoint…" at bounding box center [71, 350] width 143 height 435
click at [739, 717] on span at bounding box center [745, 706] width 16 height 25
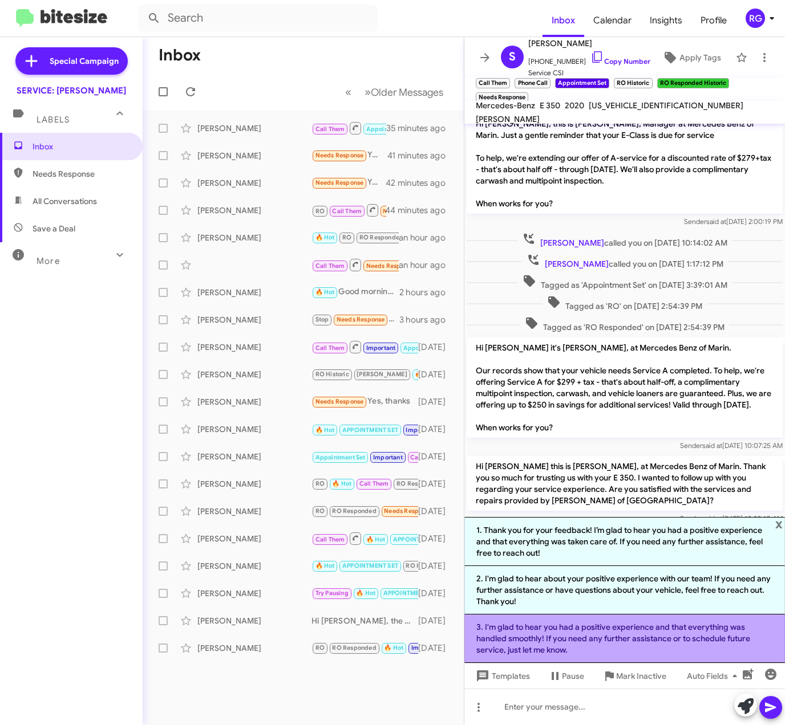
click at [531, 627] on li "3. I'm glad to hear you had a positive experience and that everything was handl…" at bounding box center [624, 639] width 320 height 48
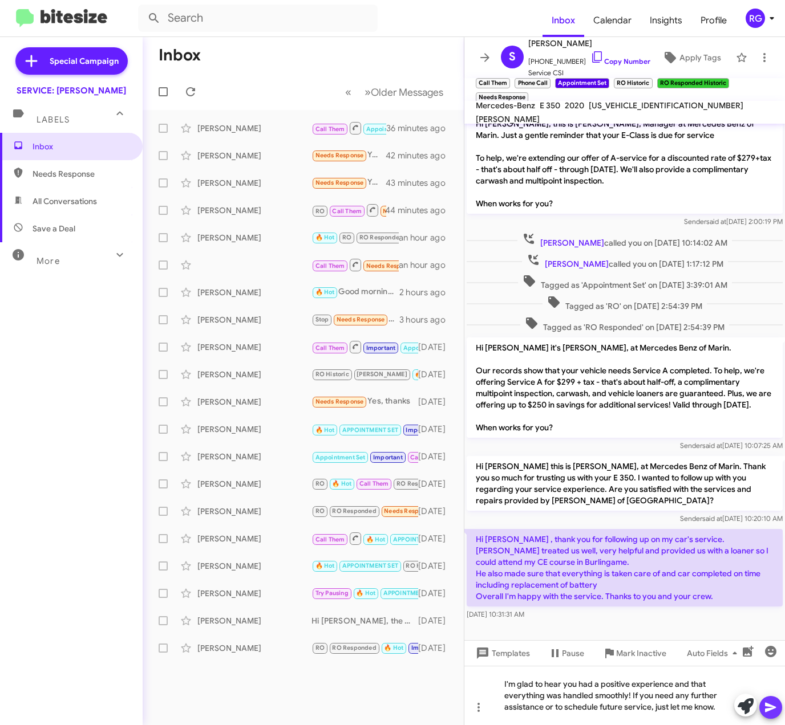
click at [776, 697] on span at bounding box center [770, 707] width 14 height 23
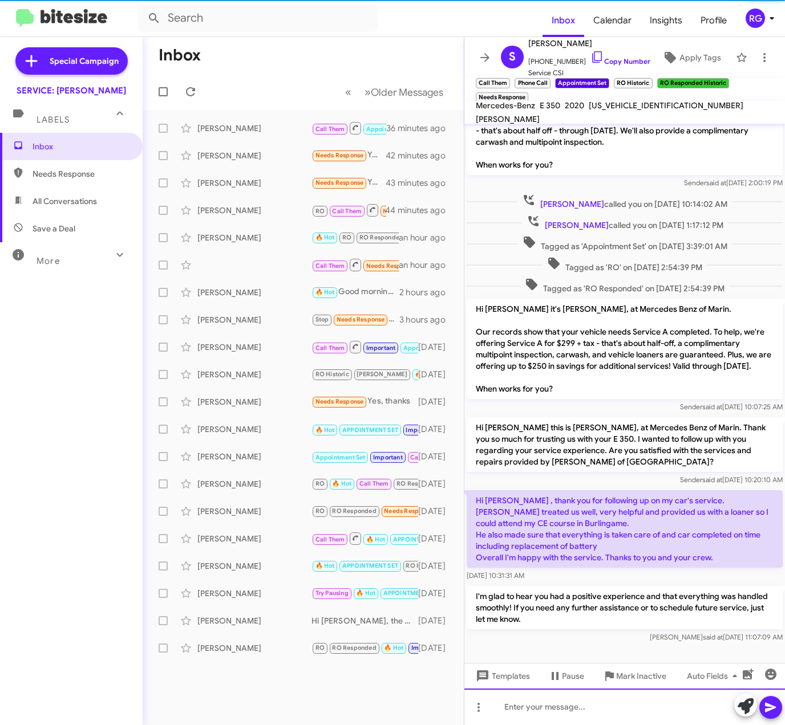
scroll to position [196, 0]
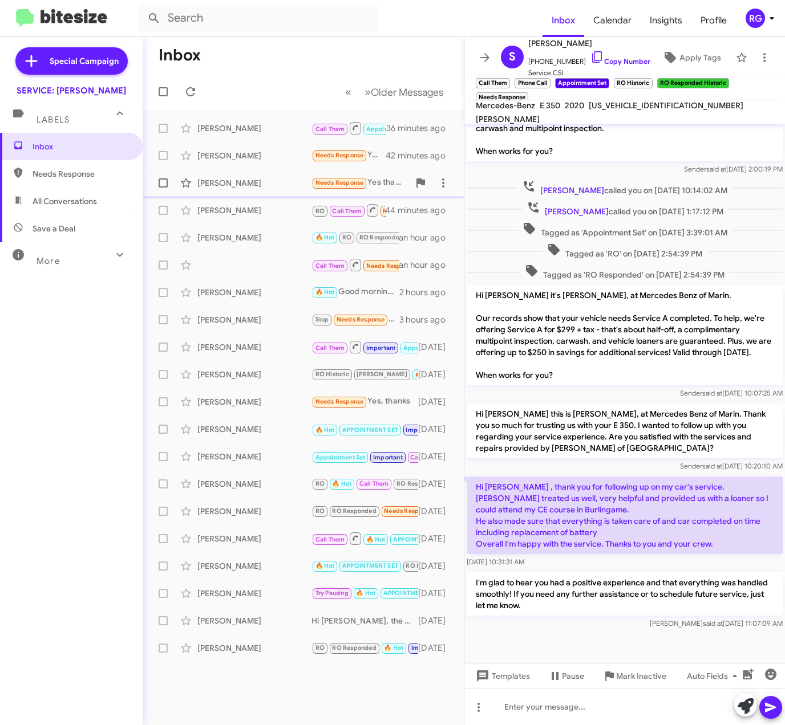
click at [282, 189] on div "Michael Kim Needs Response Yes thanks 43 minutes ago" at bounding box center [303, 183] width 303 height 23
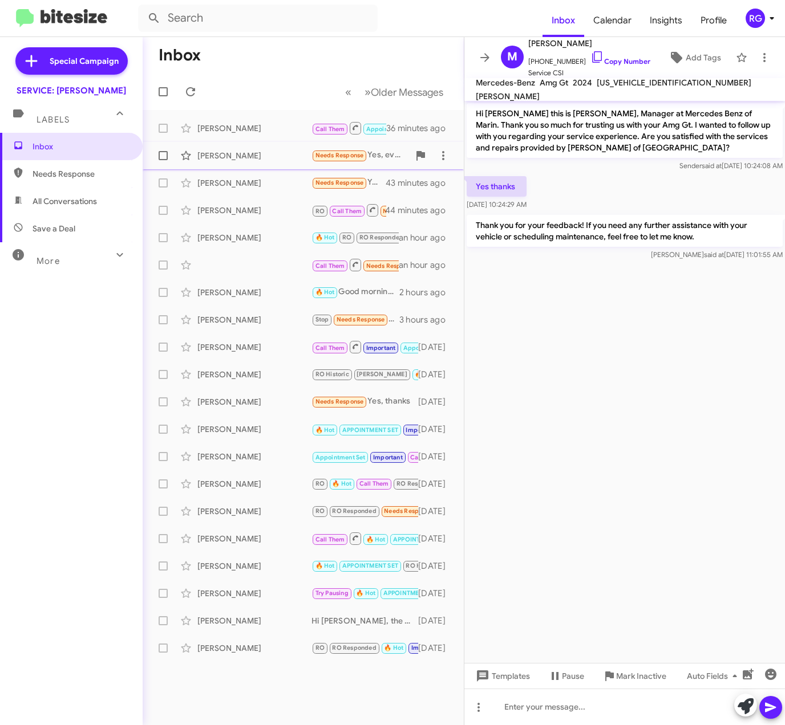
click at [282, 148] on div "Ruth Chavez Needs Response Yes, everything was good. As a part of this service,…" at bounding box center [303, 155] width 303 height 23
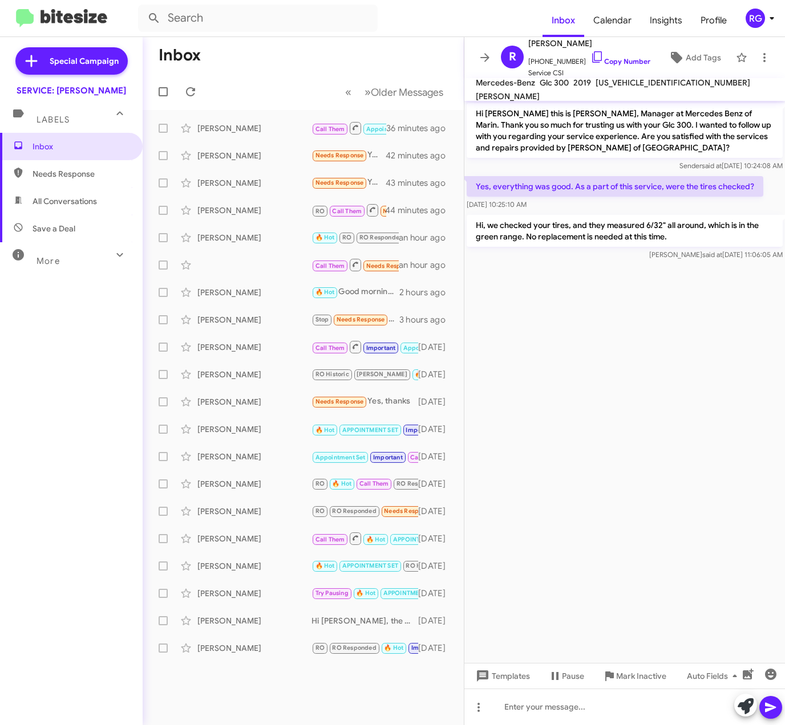
click at [320, 113] on mat-action-list "Sonia Bautista Call Them Appointment Set RO Historic RO Responded Historic Need…" at bounding box center [303, 386] width 321 height 552
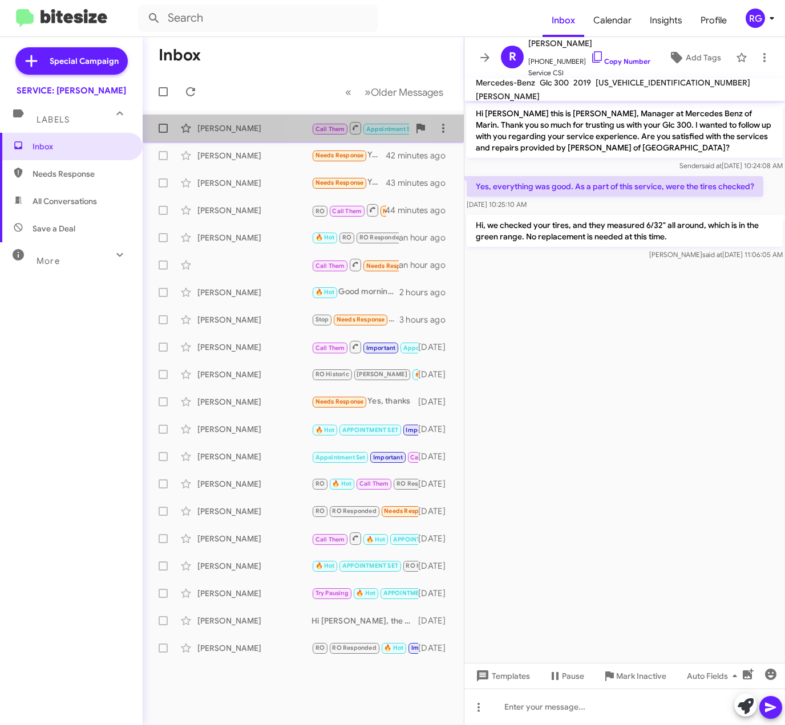
click at [320, 117] on div "Sonia Bautista Call Them Appointment Set RO Historic RO Responded Historic Need…" at bounding box center [303, 128] width 303 height 23
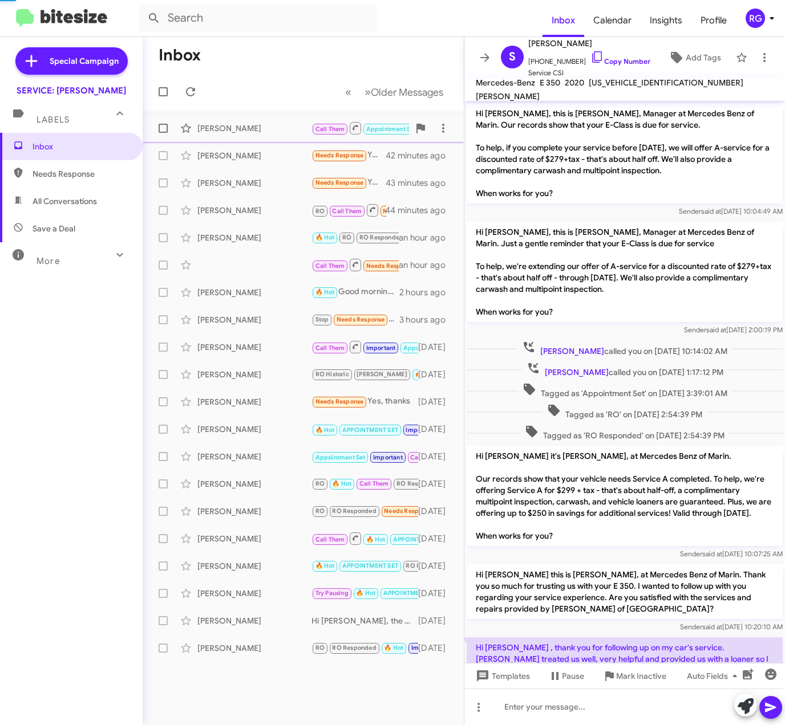
scroll to position [173, 0]
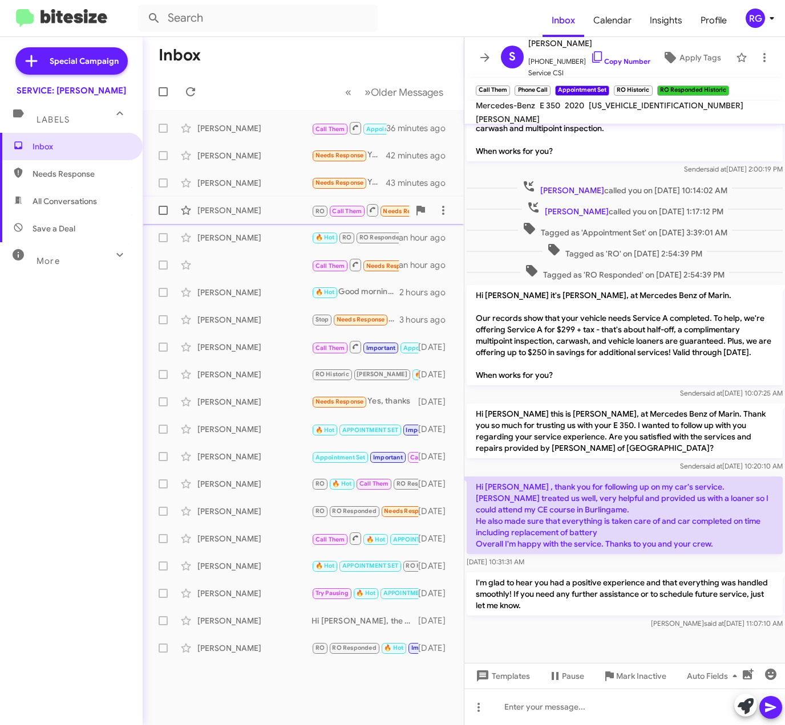
click at [246, 201] on div "James Dame RO Call Them Needs Response Inbound Call 44 minutes ago" at bounding box center [303, 210] width 303 height 23
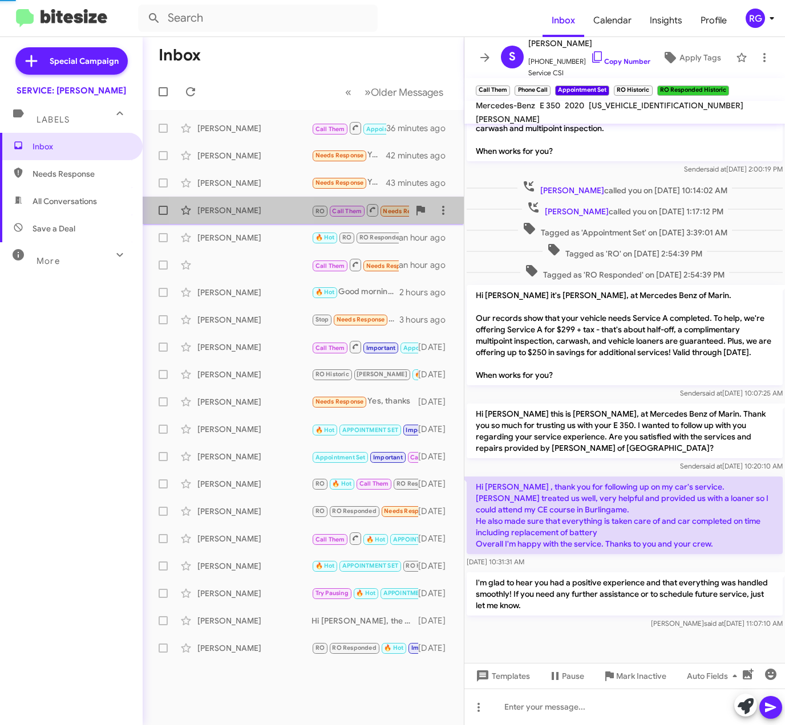
scroll to position [192, 0]
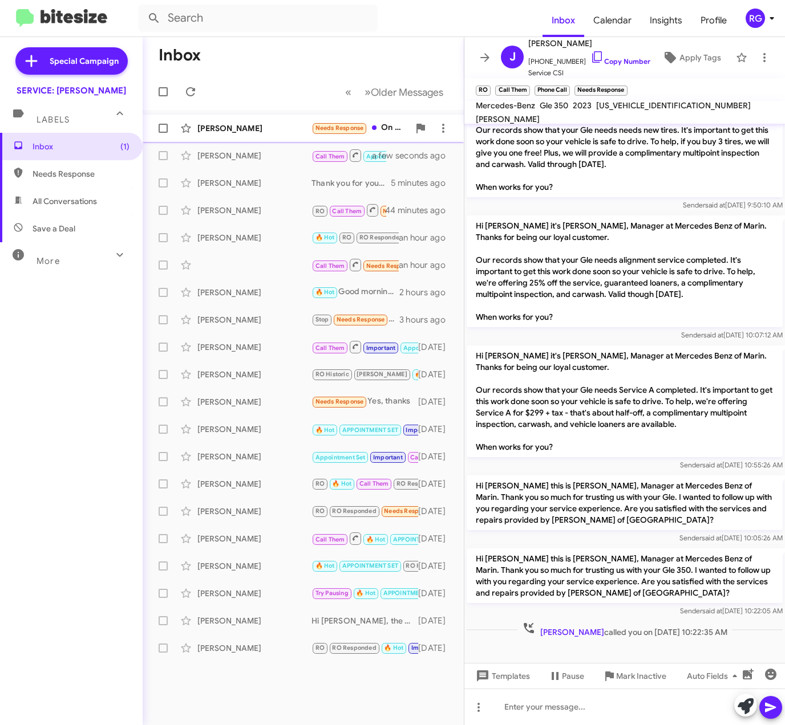
click at [274, 121] on div "Ruth Chavez Needs Response On my way home my front passenger tire lost pressure…" at bounding box center [303, 128] width 303 height 23
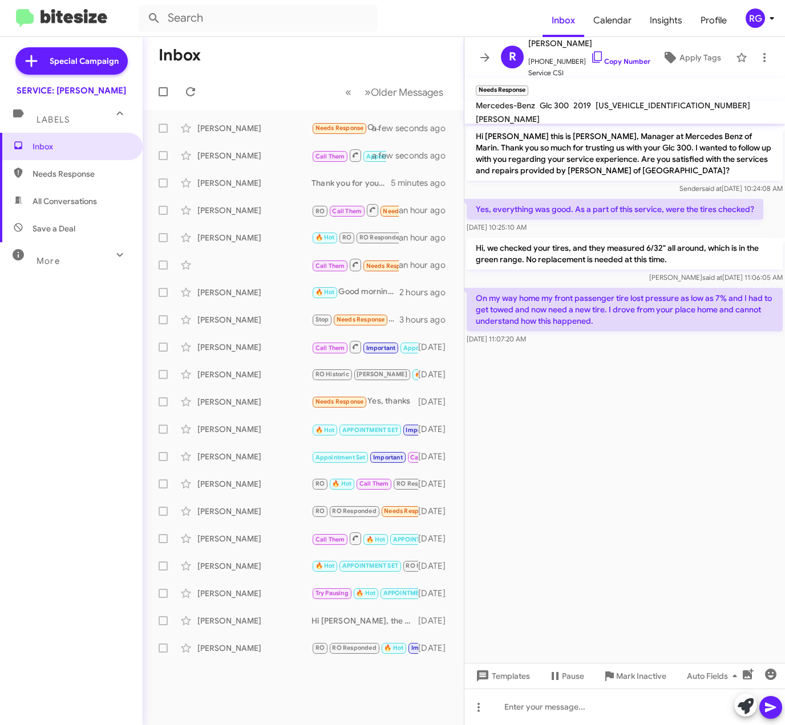
drag, startPoint x: 615, startPoint y: 324, endPoint x: 642, endPoint y: 340, distance: 31.7
click at [642, 340] on div "On my way home my front passenger tire lost pressure as low as 7% and I had to …" at bounding box center [624, 316] width 316 height 57
drag, startPoint x: 642, startPoint y: 340, endPoint x: 619, endPoint y: 333, distance: 24.0
click at [619, 333] on div "On my way home my front passenger tire lost pressure as low as 7% and I had to …" at bounding box center [624, 316] width 316 height 57
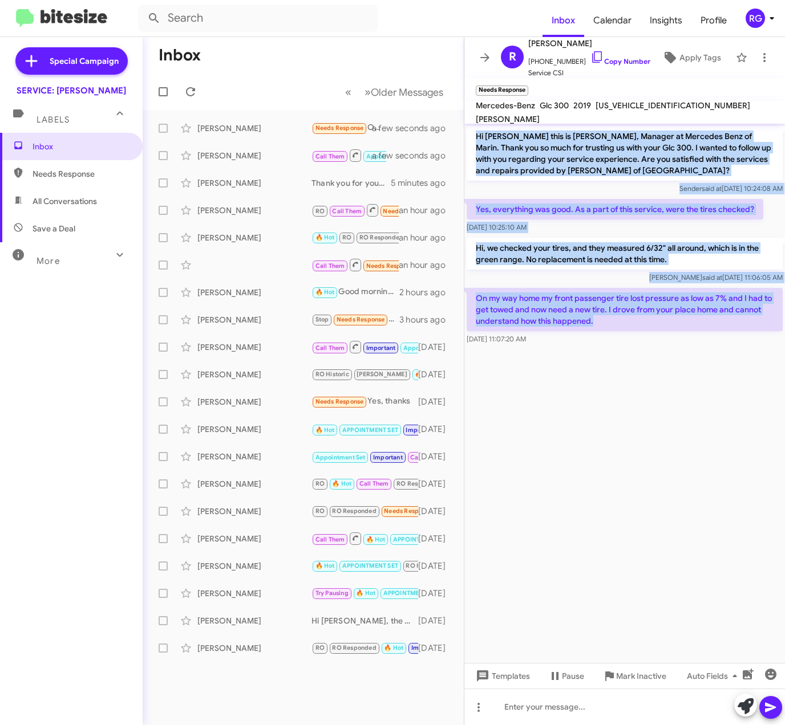
drag, startPoint x: 619, startPoint y: 325, endPoint x: 474, endPoint y: 133, distance: 240.2
click at [474, 133] on div "Hi [PERSON_NAME] this is [PERSON_NAME], Manager at Mercedes Benz of Marin. Than…" at bounding box center [624, 236] width 320 height 224
copy div "Hi Ruth this is Omar Ibrahimi, Manager at Mercedes Benz of Marin. Thank you so …"
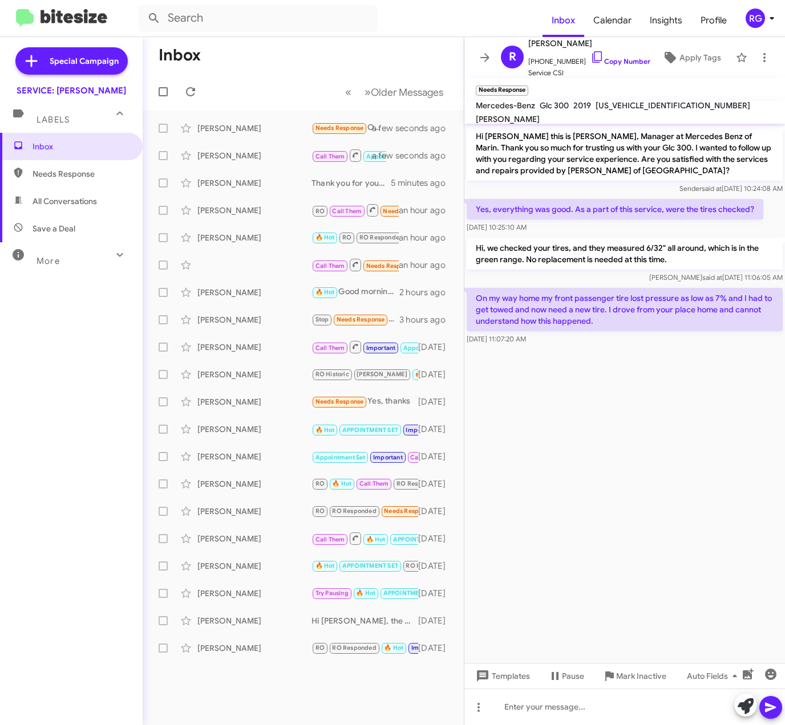
click at [616, 497] on cdk-virtual-scroll-viewport "Hi [PERSON_NAME] this is [PERSON_NAME], Manager at Mercedes Benz of Marin. Than…" at bounding box center [624, 393] width 320 height 539
click at [505, 376] on cdk-virtual-scroll-viewport "Hi [PERSON_NAME] this is [PERSON_NAME], Manager at Mercedes Benz of Marin. Than…" at bounding box center [624, 393] width 320 height 539
click at [257, 121] on div "Sonia Bautista Call Them Appointment Set RO Historic RO Responded Historic Need…" at bounding box center [303, 128] width 303 height 23
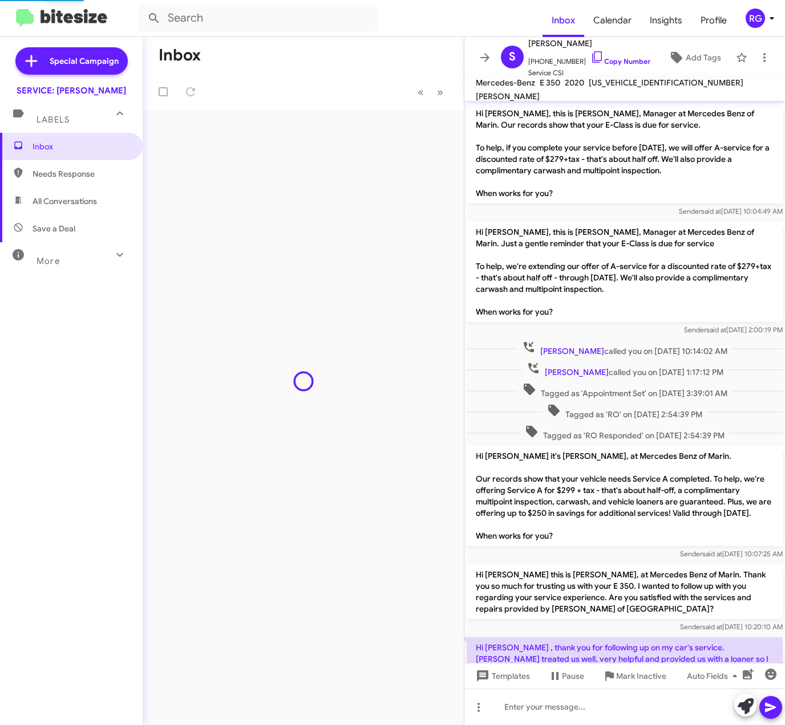
scroll to position [215, 0]
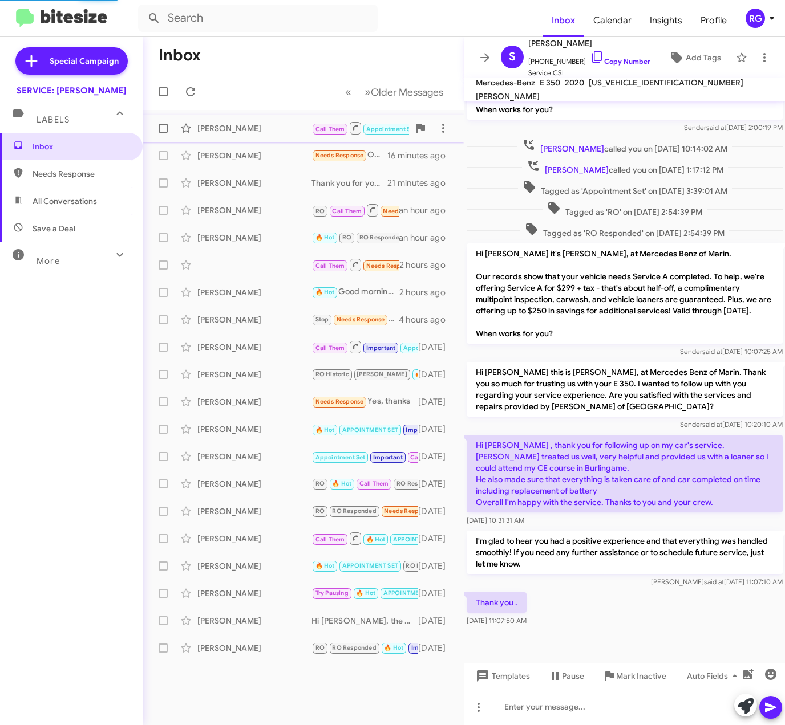
click at [315, 140] on span "[PERSON_NAME] Call Them Appointment Set RO Historic RO Responded Historic Needs…" at bounding box center [303, 128] width 321 height 27
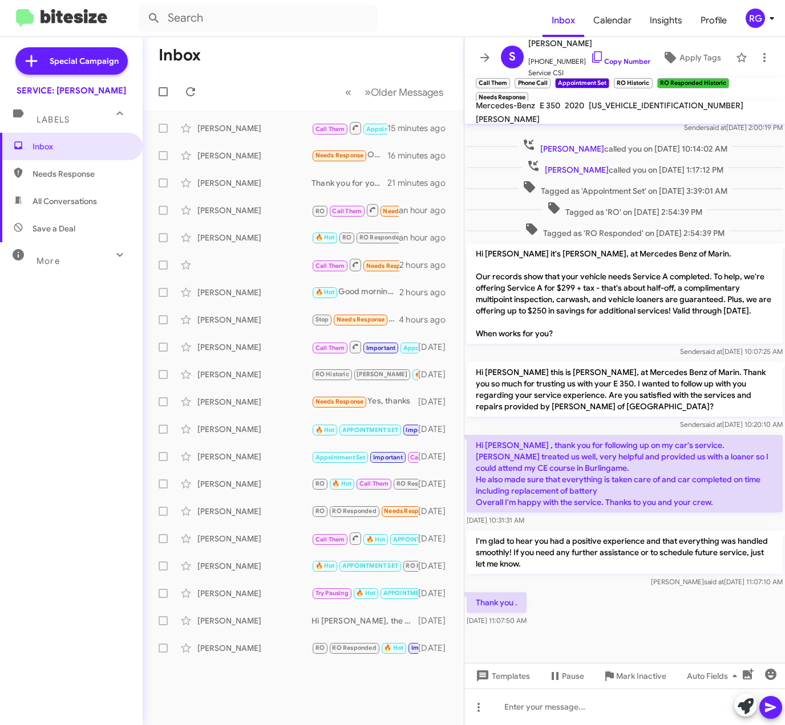
scroll to position [238, 0]
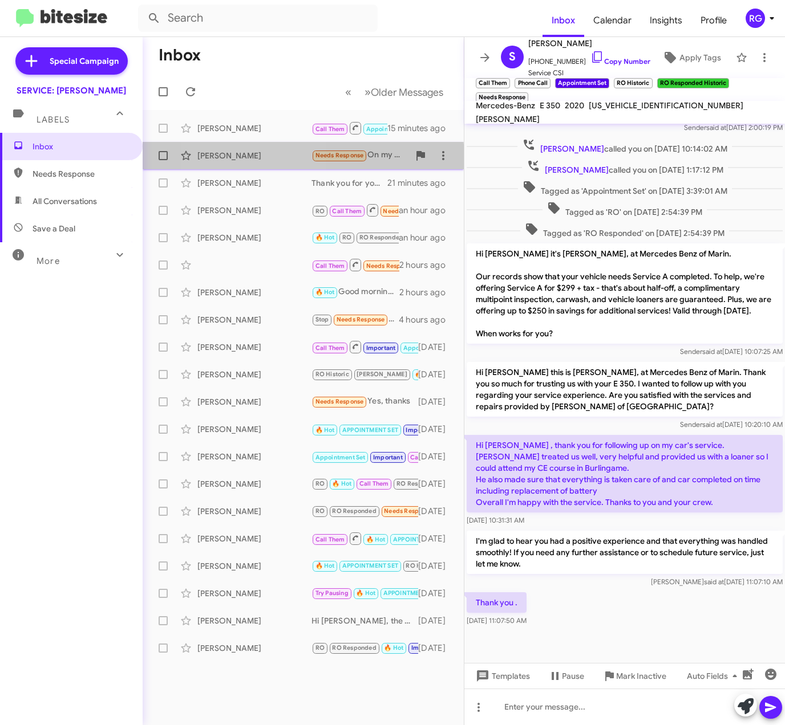
click at [250, 160] on div "[PERSON_NAME]" at bounding box center [254, 155] width 114 height 11
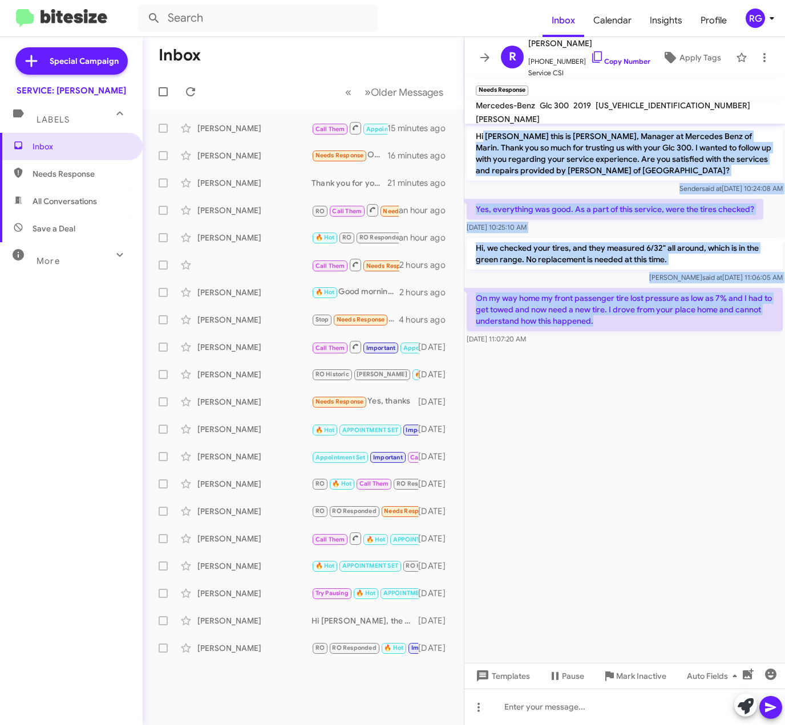
drag, startPoint x: 653, startPoint y: 322, endPoint x: 484, endPoint y: 137, distance: 250.6
click at [484, 137] on div "Hi [PERSON_NAME] this is [PERSON_NAME], Manager at Mercedes Benz of Marin. Than…" at bounding box center [624, 236] width 320 height 224
copy div "[PERSON_NAME] this is [PERSON_NAME], Manager at Mercedes Benz of Marin. Thank y…"
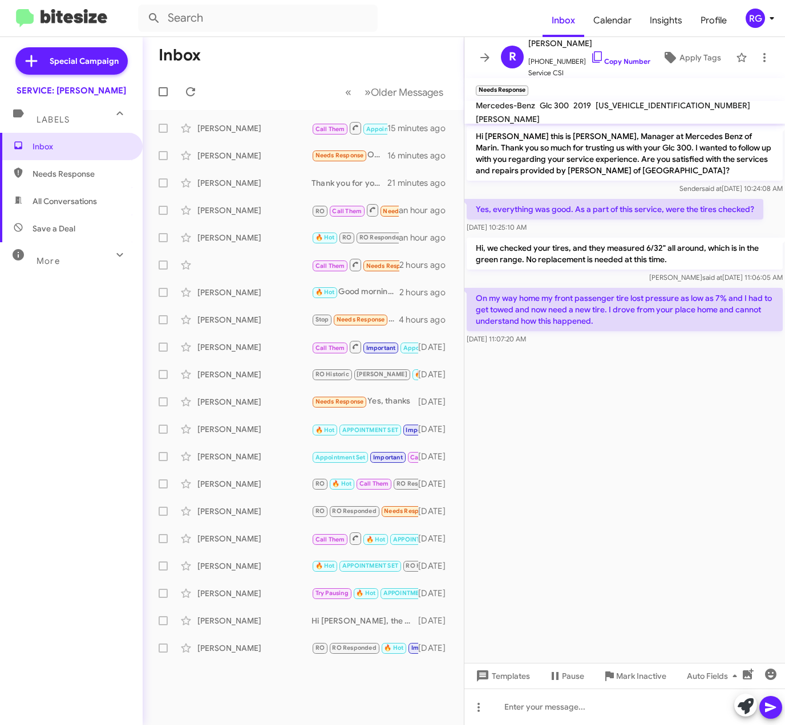
click at [725, 374] on cdk-virtual-scroll-viewport "Hi [PERSON_NAME] this is [PERSON_NAME], Manager at Mercedes Benz of Marin. Than…" at bounding box center [624, 393] width 320 height 539
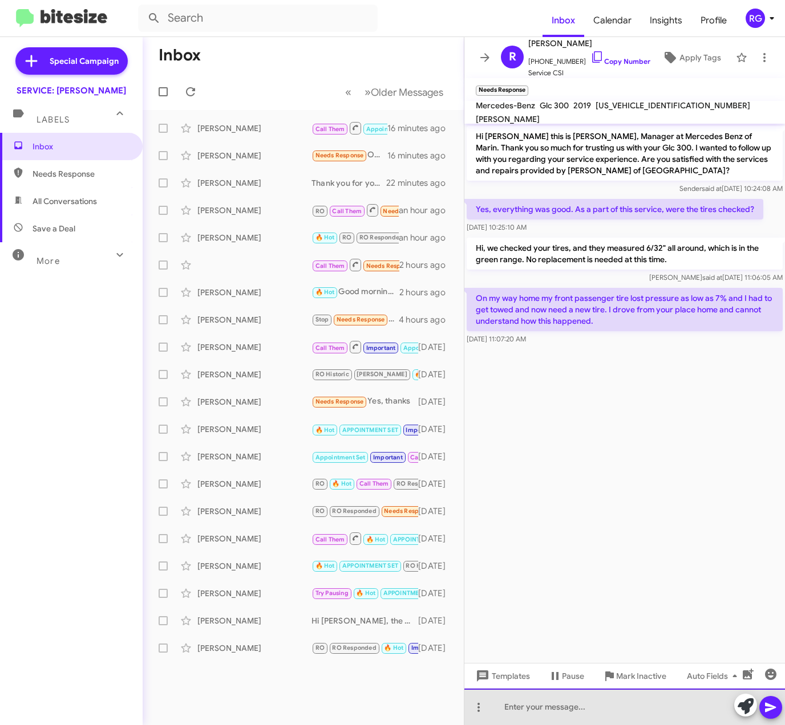
click at [611, 721] on div at bounding box center [624, 707] width 320 height 36
paste div
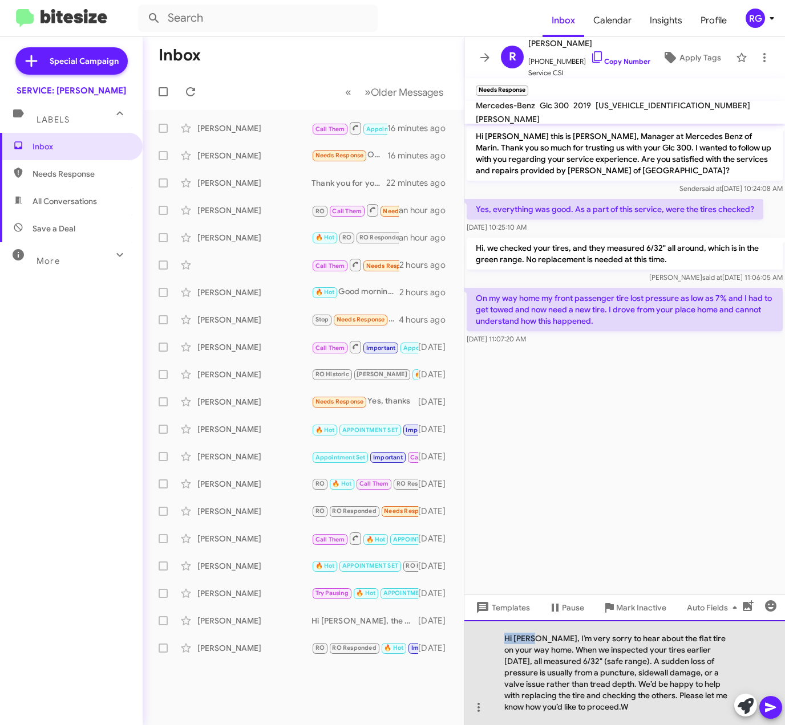
drag, startPoint x: 534, startPoint y: 640, endPoint x: 489, endPoint y: 641, distance: 44.5
click at [489, 641] on div "Hi [PERSON_NAME], I’m very sorry to hear about the flat tire on your way home. …" at bounding box center [624, 672] width 320 height 105
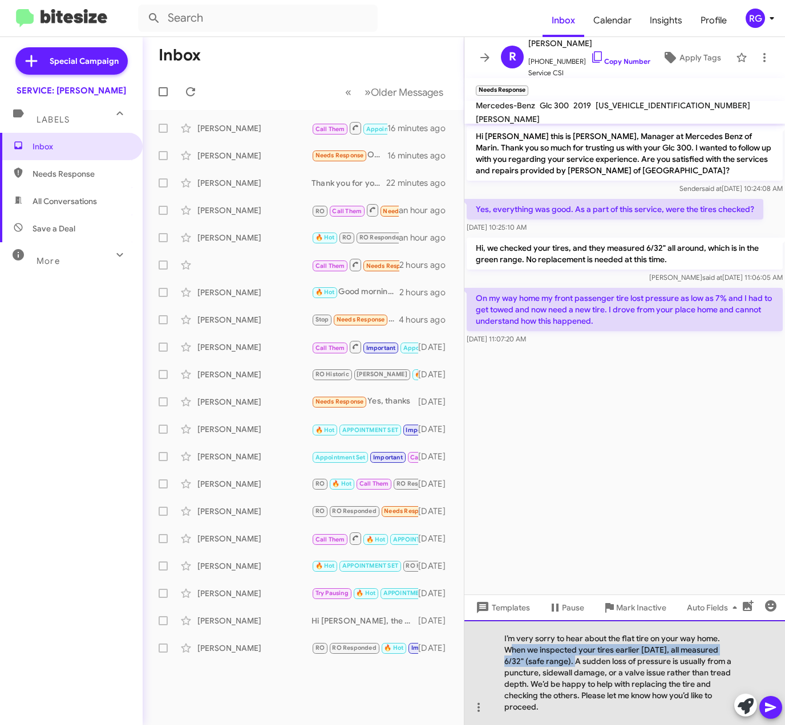
drag, startPoint x: 502, startPoint y: 651, endPoint x: 553, endPoint y: 657, distance: 51.2
click at [553, 657] on div "I’m very sorry to hear about the flat tire on your way home. When we inspected …" at bounding box center [624, 672] width 320 height 105
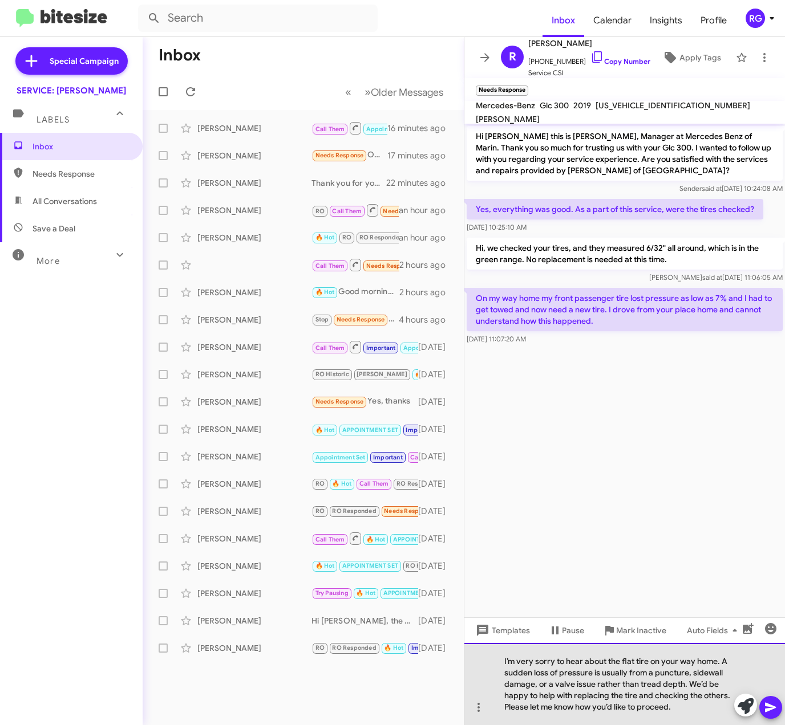
click at [726, 676] on div "I’m very sorry to hear about the flat tire on your way home. A sudden loss of p…" at bounding box center [624, 684] width 320 height 82
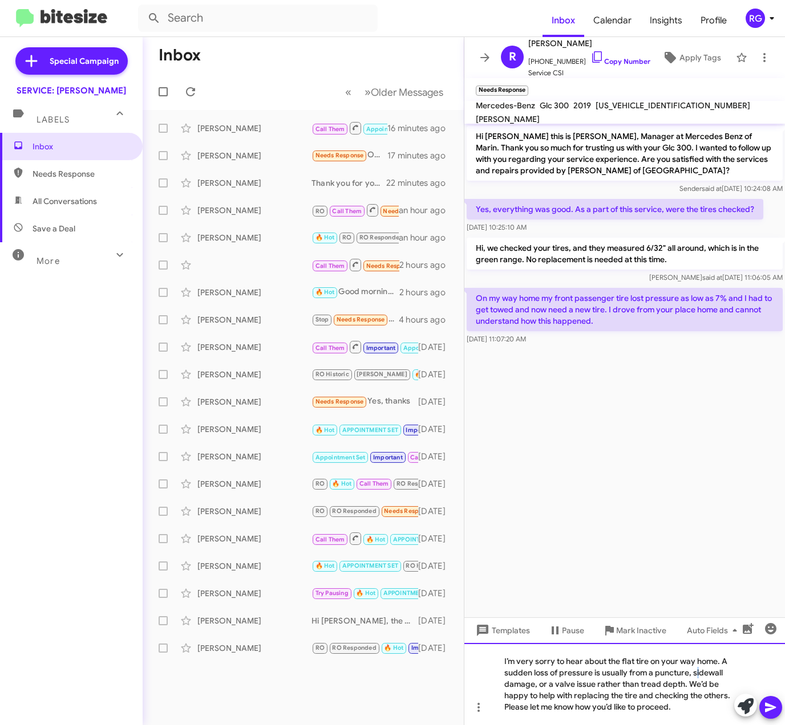
click at [692, 679] on div "I’m very sorry to hear about the flat tire on your way home. A sudden loss of p…" at bounding box center [624, 684] width 320 height 82
click at [696, 677] on div "I’m very sorry to hear about the flat tire on your way home. A sudden loss of p…" at bounding box center [624, 684] width 320 height 82
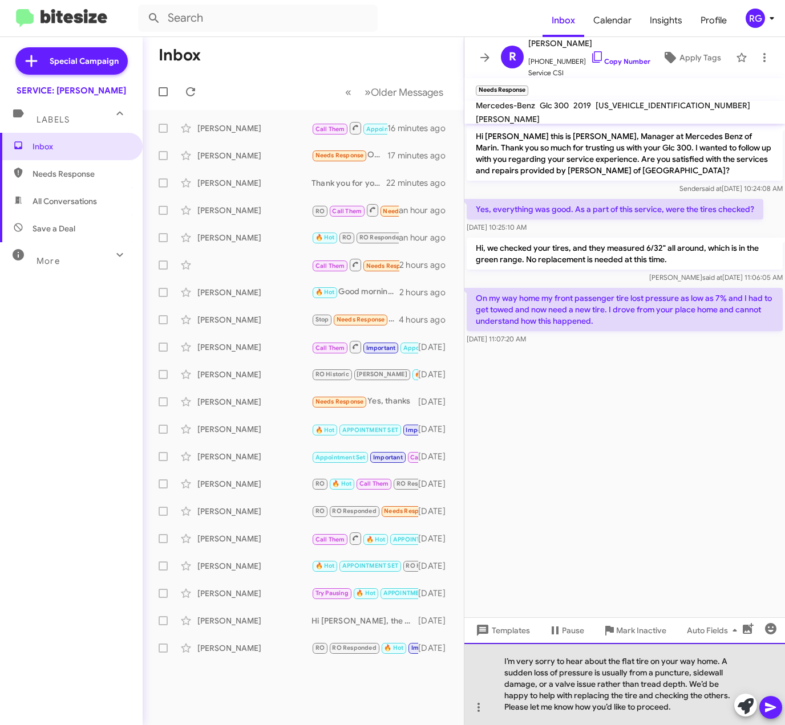
click at [686, 672] on div "I’m very sorry to hear about the flat tire on your way home. A sudden loss of p…" at bounding box center [624, 684] width 320 height 82
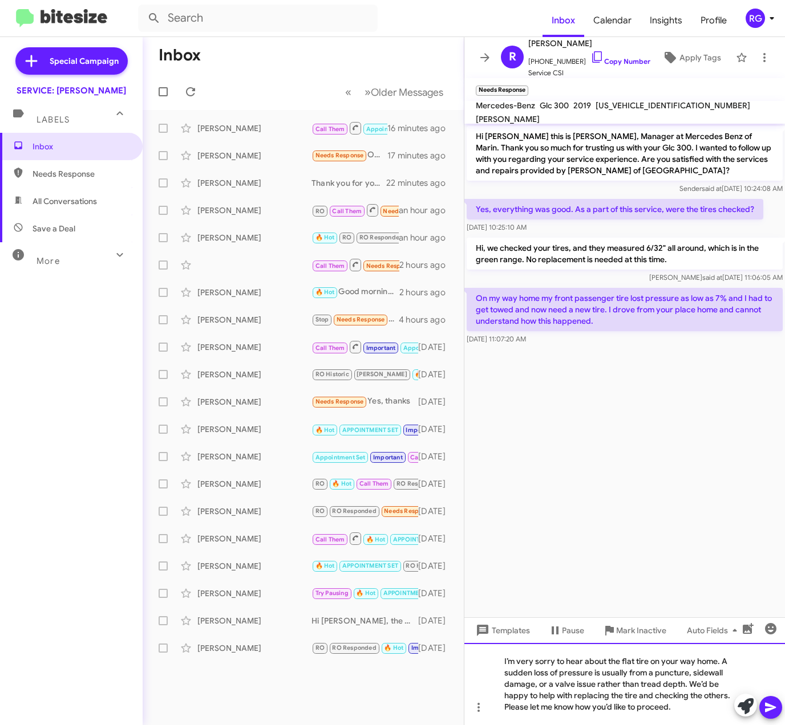
click at [696, 672] on div "I’m very sorry to hear about the flat tire on your way home. A sudden loss of p…" at bounding box center [624, 684] width 320 height 82
click at [693, 671] on div "I’m very sorry to hear about the flat tire on your way home. A sudden loss of p…" at bounding box center [624, 684] width 320 height 82
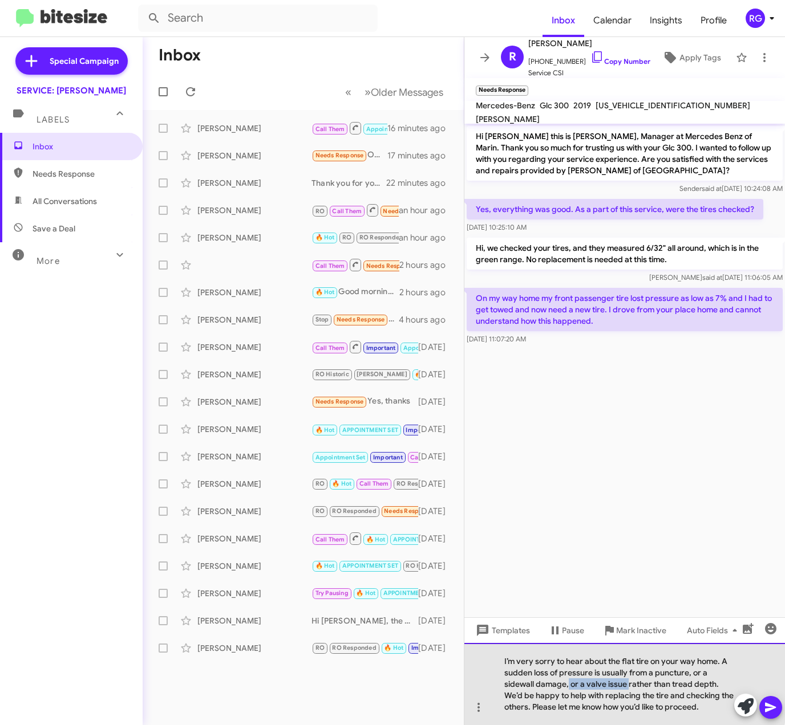
drag, startPoint x: 564, startPoint y: 684, endPoint x: 625, endPoint y: 685, distance: 61.0
click at [625, 685] on div "I’m very sorry to hear about the flat tire on your way home. A sudden loss of p…" at bounding box center [624, 684] width 320 height 82
click at [683, 693] on div "I’m very sorry to hear about the flat tire on your way home. A sudden loss of p…" at bounding box center [624, 684] width 320 height 82
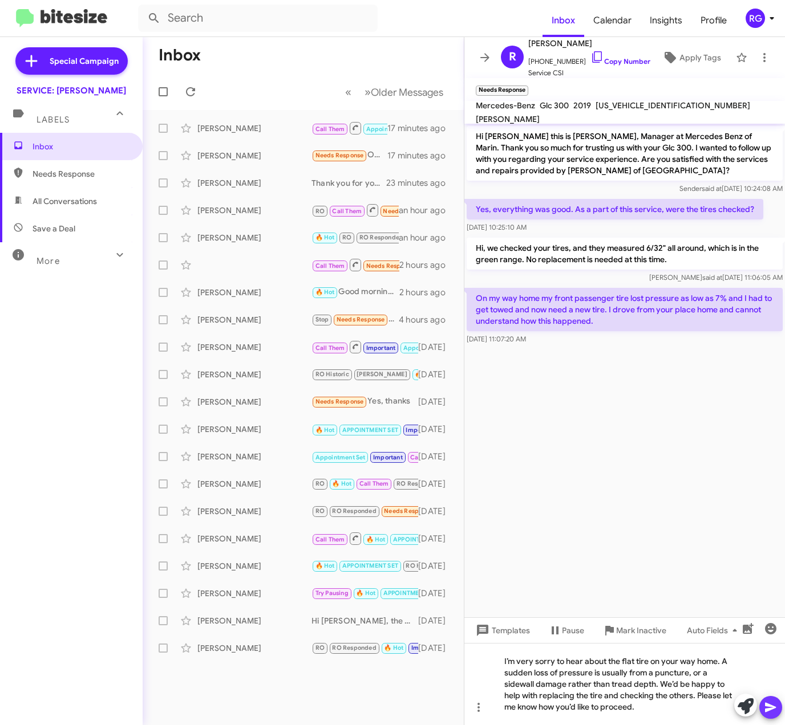
drag, startPoint x: 769, startPoint y: 710, endPoint x: 753, endPoint y: 703, distance: 17.6
click at [769, 714] on span at bounding box center [770, 707] width 14 height 23
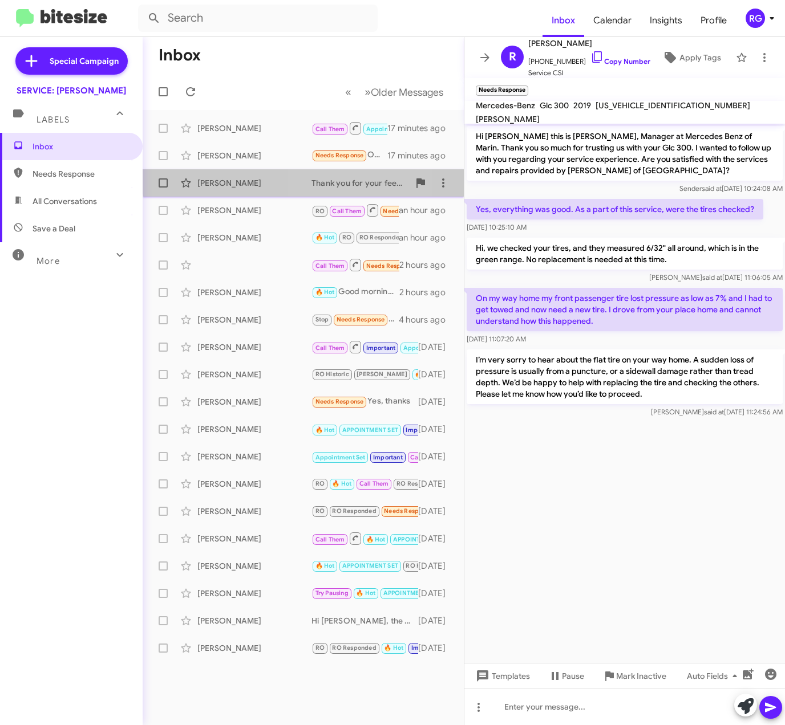
click at [352, 178] on div "Thank you for your feedback! If you need any further assistance with your vehic…" at bounding box center [360, 182] width 98 height 11
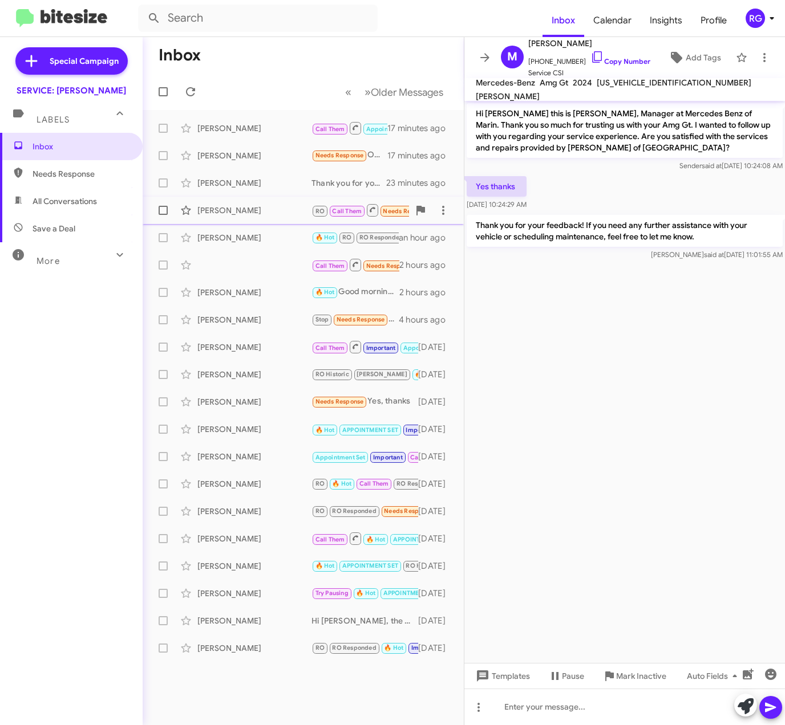
click at [320, 220] on div "[PERSON_NAME] RO Call Them Needs Response Inbound Call an hour ago" at bounding box center [303, 210] width 303 height 23
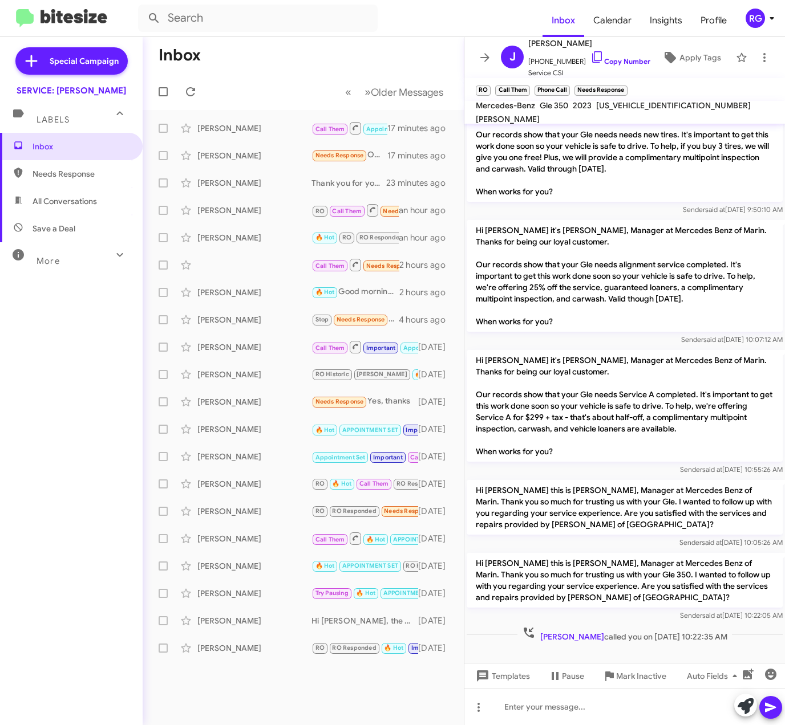
scroll to position [192, 0]
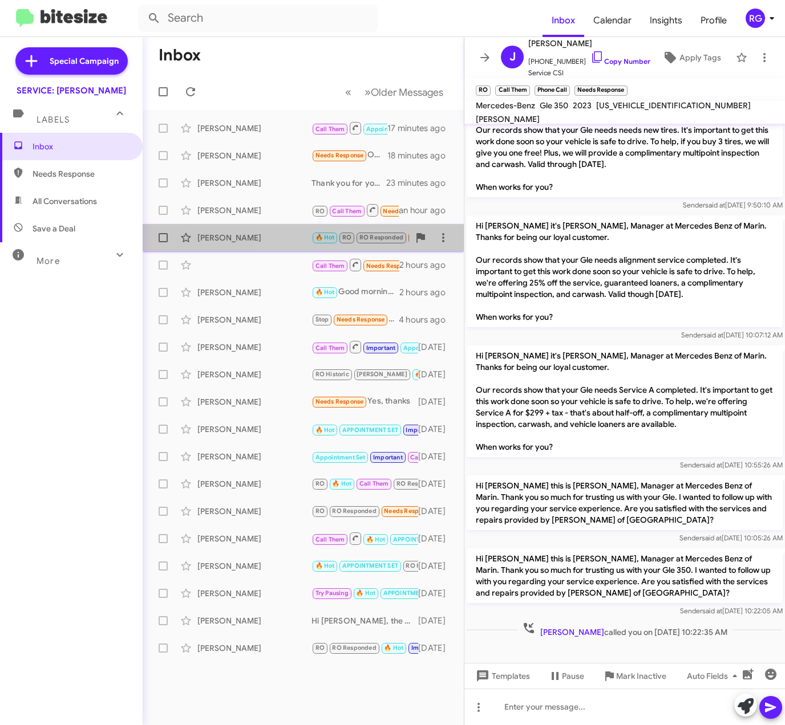
click at [287, 247] on div "[PERSON_NAME] 🔥 Hot RO RO Responded Needs Response Important I can't deal w/ th…" at bounding box center [303, 237] width 303 height 23
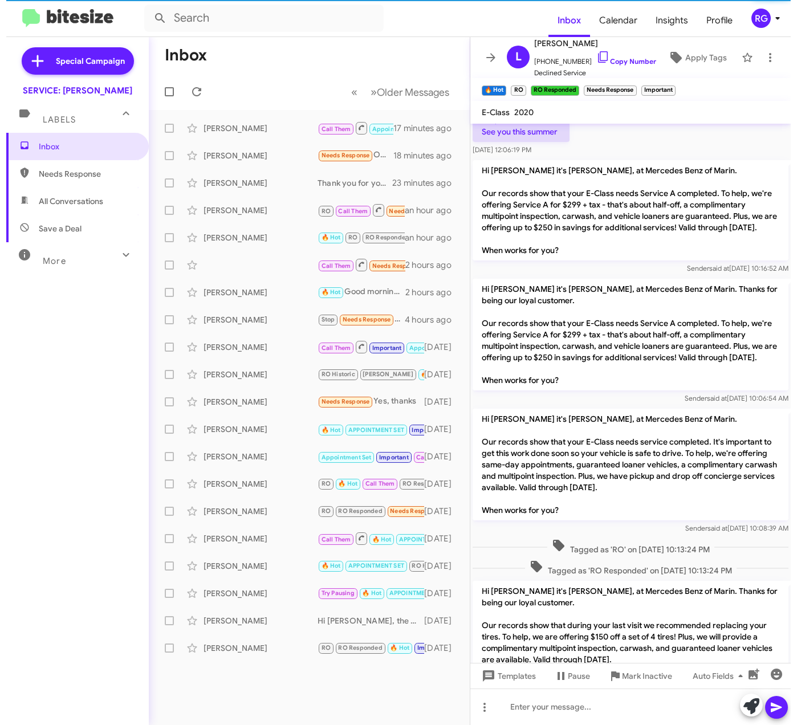
scroll to position [328, 0]
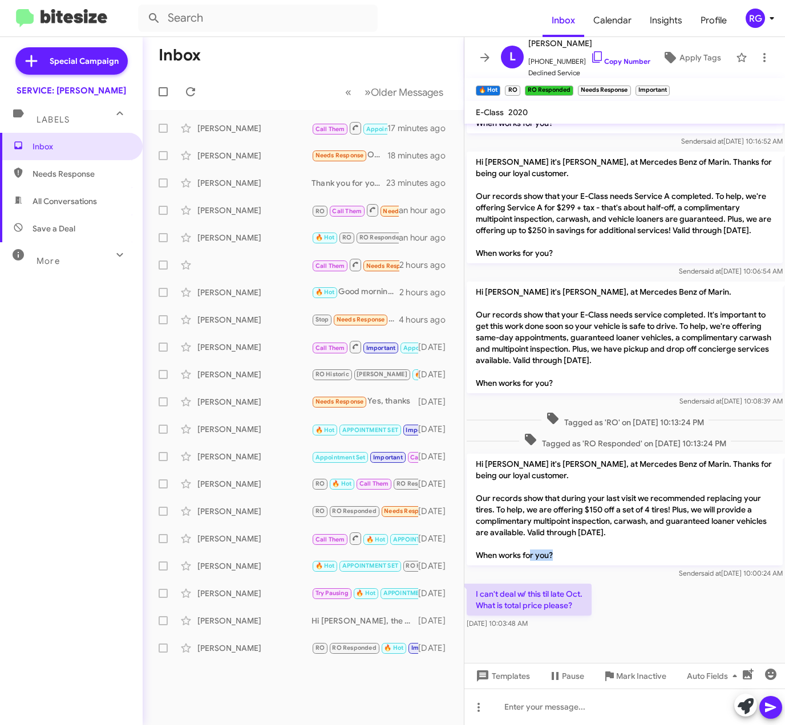
click at [621, 551] on div "Hi [PERSON_NAME] it's [PERSON_NAME], at Mercedes Benz of Marin. Thanks for bein…" at bounding box center [624, 517] width 320 height 130
click at [605, 56] on span "[PHONE_NUMBER] Copy Number" at bounding box center [589, 58] width 122 height 17
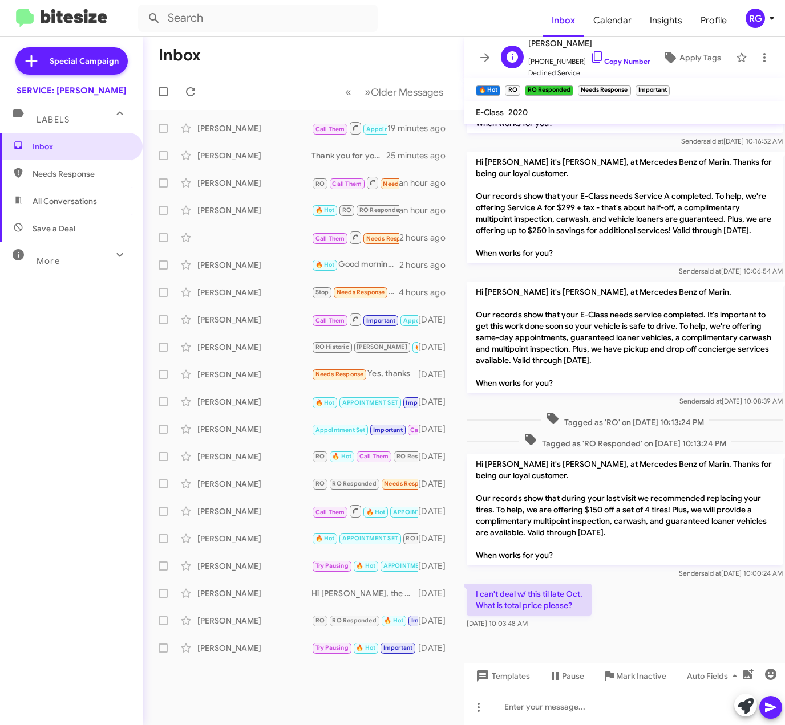
click at [628, 54] on span "[PHONE_NUMBER] Copy Number" at bounding box center [589, 58] width 122 height 17
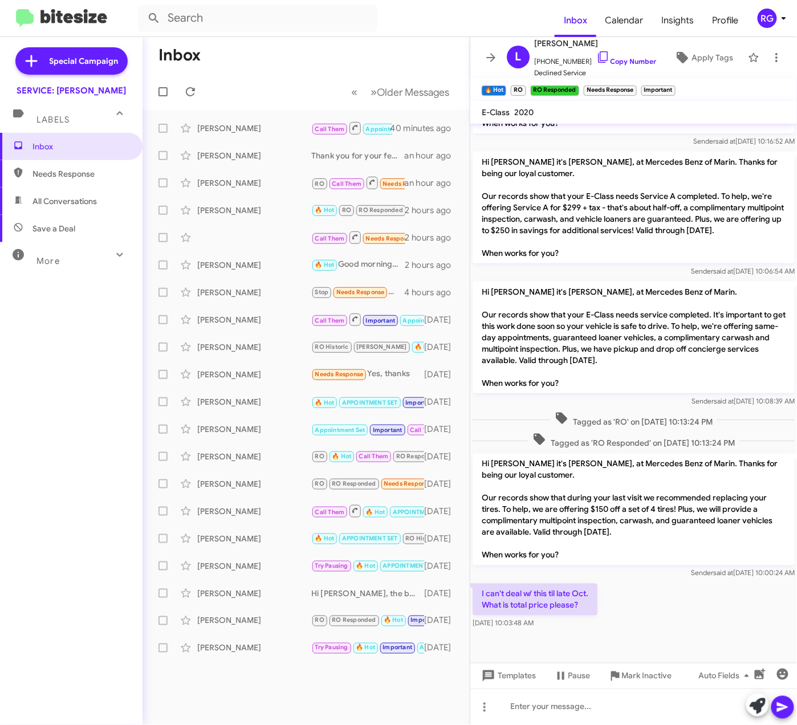
scroll to position [306, 0]
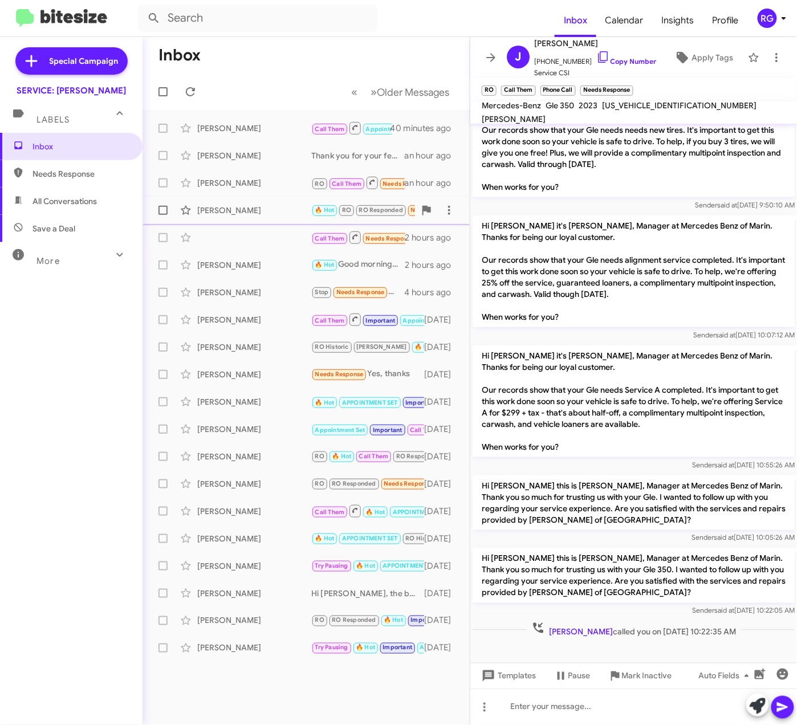
click at [289, 201] on div "[PERSON_NAME] 🔥 Hot RO RO Responded Needs Response Important I can't deal w/ th…" at bounding box center [306, 210] width 309 height 23
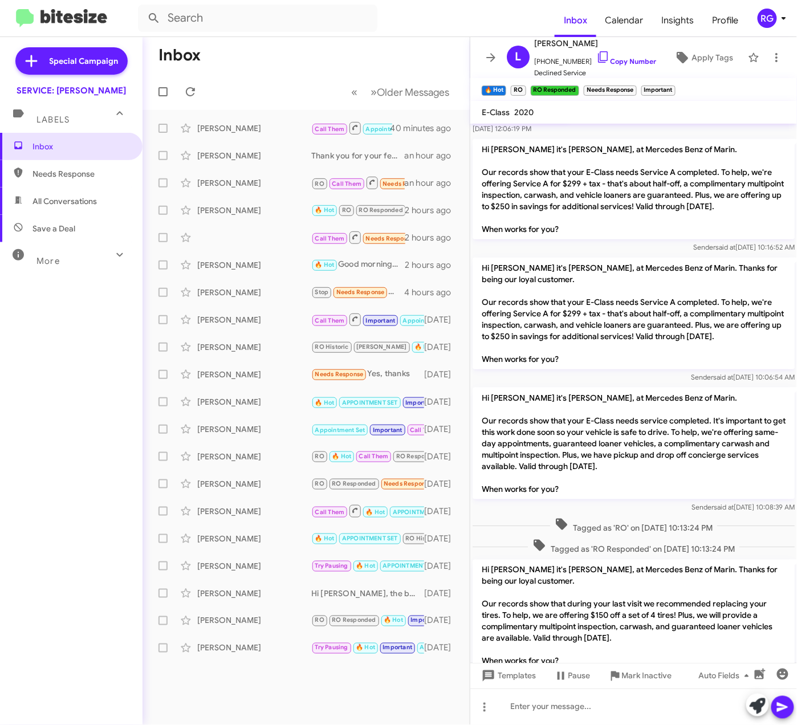
scroll to position [306, 0]
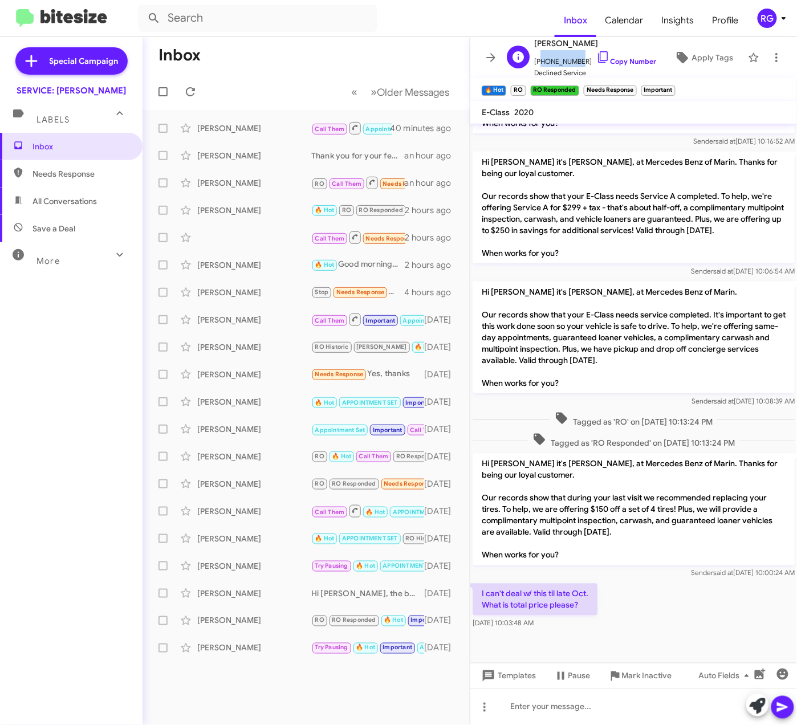
drag, startPoint x: 537, startPoint y: 59, endPoint x: 575, endPoint y: 63, distance: 38.9
click at [575, 63] on span "[PHONE_NUMBER] Copy Number" at bounding box center [595, 58] width 122 height 17
drag, startPoint x: 575, startPoint y: 63, endPoint x: 541, endPoint y: 62, distance: 34.2
click at [541, 62] on span "[PHONE_NUMBER] Copy Number" at bounding box center [595, 58] width 122 height 17
copy span "4157106900"
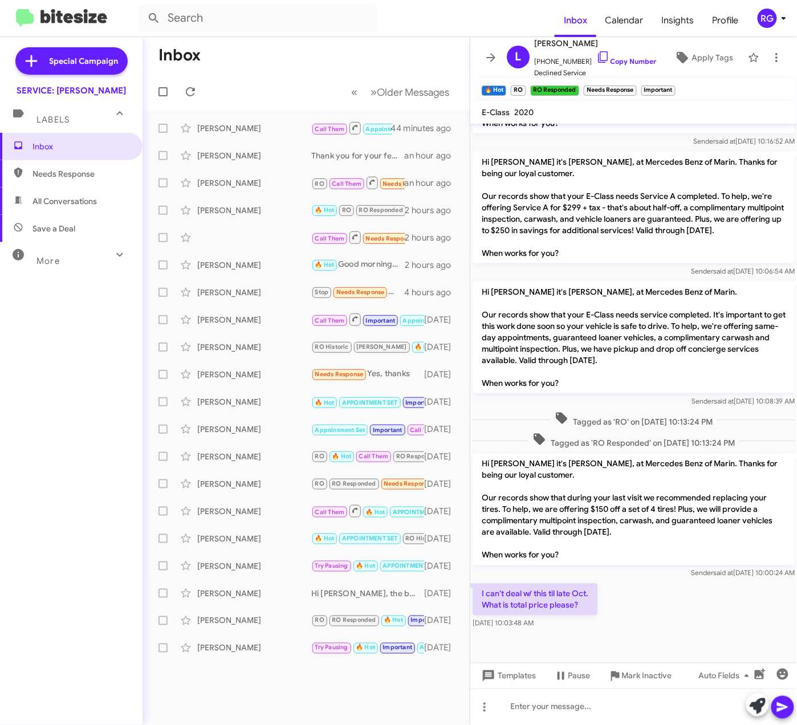
drag, startPoint x: 683, startPoint y: 598, endPoint x: 664, endPoint y: 598, distance: 18.8
click at [671, 598] on div "I can't deal w/ this til late Oct. What is total price please? [DATE] 10:03:48 …" at bounding box center [633, 607] width 327 height 50
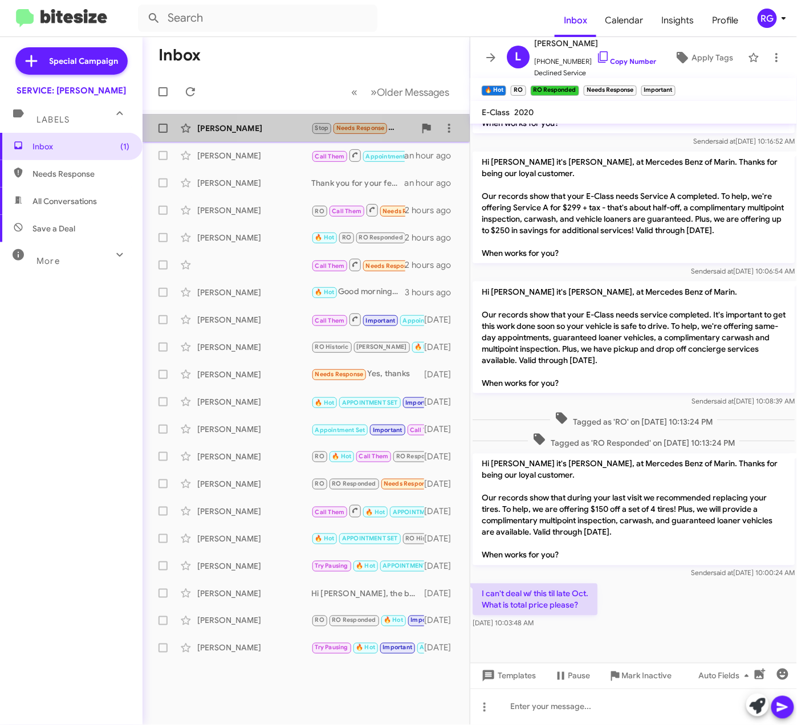
click at [281, 129] on div "[PERSON_NAME]" at bounding box center [254, 128] width 114 height 11
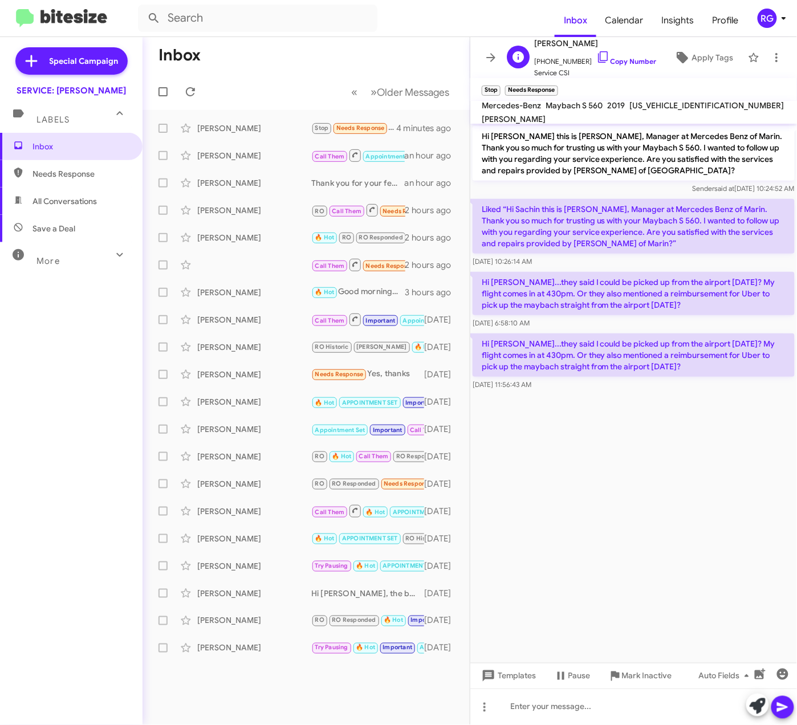
click at [570, 39] on span "[PERSON_NAME]" at bounding box center [595, 43] width 122 height 14
copy span "[PERSON_NAME]"
click at [641, 60] on link "Copy Number" at bounding box center [626, 61] width 60 height 9
click at [784, 518] on cdk-virtual-scroll-viewport "Hi [PERSON_NAME] this is [PERSON_NAME], Manager at Mercedes Benz of Marin. Than…" at bounding box center [633, 393] width 327 height 539
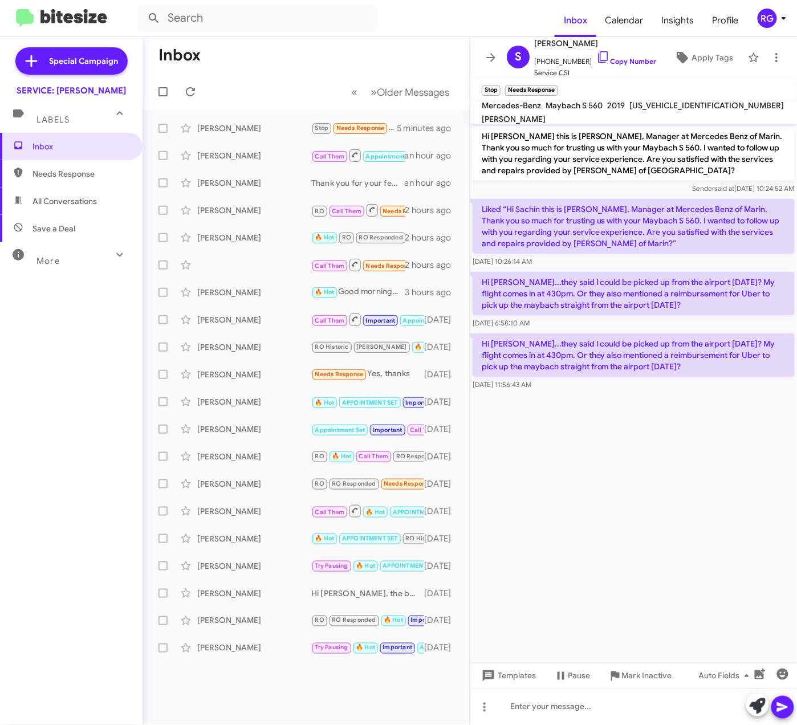
click at [589, 519] on cdk-virtual-scroll-viewport "Hi [PERSON_NAME] this is [PERSON_NAME], Manager at Mercedes Benz of Marin. Than…" at bounding box center [633, 393] width 327 height 539
click at [553, 479] on cdk-virtual-scroll-viewport "Hi [PERSON_NAME] this is [PERSON_NAME], Manager at Mercedes Benz of Marin. Than…" at bounding box center [633, 393] width 327 height 539
